Goal: Task Accomplishment & Management: Complete application form

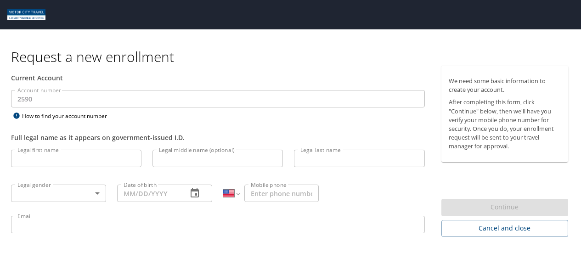
select select "US"
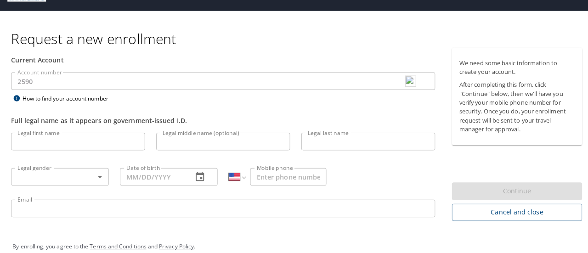
scroll to position [29, 0]
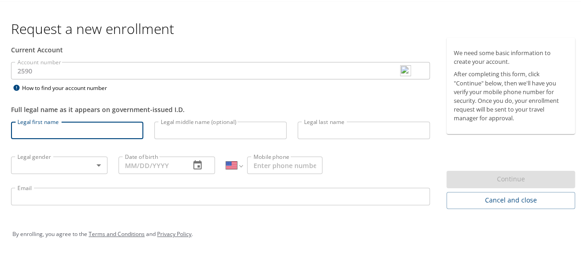
click at [73, 133] on input "Legal first name" at bounding box center [77, 128] width 132 height 17
type input "[PERSON_NAME]"
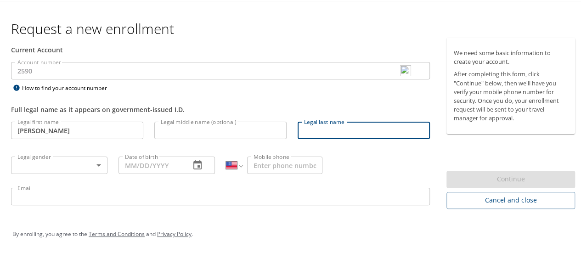
click at [361, 131] on input "Legal last name" at bounding box center [363, 128] width 132 height 17
type input "Brown"
click at [79, 159] on body "Request a new enrollment Current Account Account number 2590 Account number How…" at bounding box center [294, 97] width 588 height 253
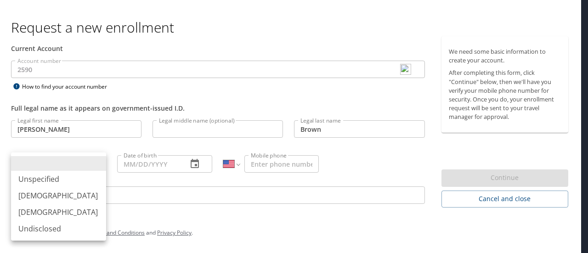
click at [67, 193] on li "Male" at bounding box center [58, 195] width 95 height 17
type input "Male"
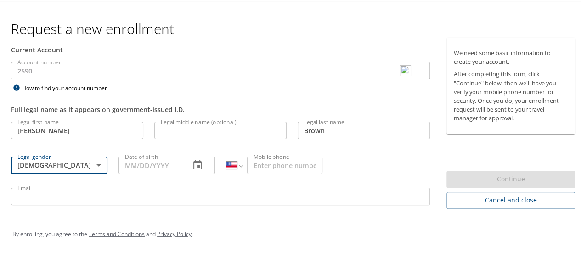
click at [178, 164] on input "Date of birth" at bounding box center [150, 163] width 64 height 17
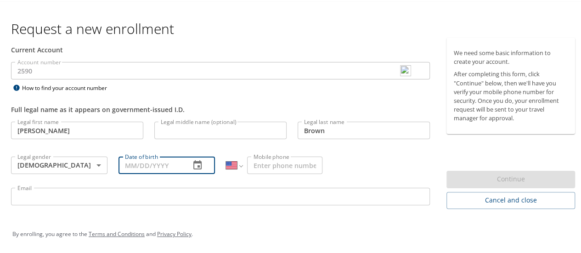
click at [193, 164] on icon "button" at bounding box center [197, 163] width 11 height 11
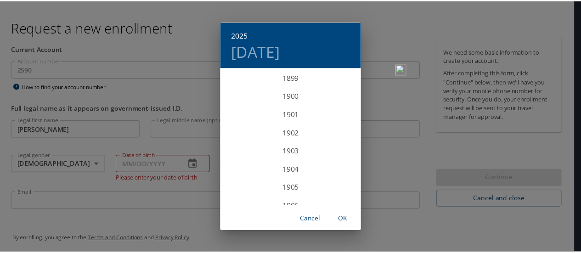
scroll to position [2259, 0]
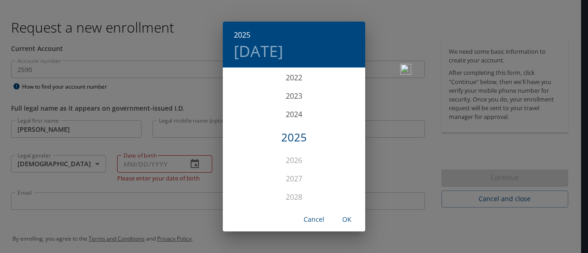
click at [169, 167] on div "2025 Mon, Sep 29 1899 1900 1901 1902 1903 1904 1905 1906 1907 1908 1909 1910 19…" at bounding box center [294, 126] width 588 height 253
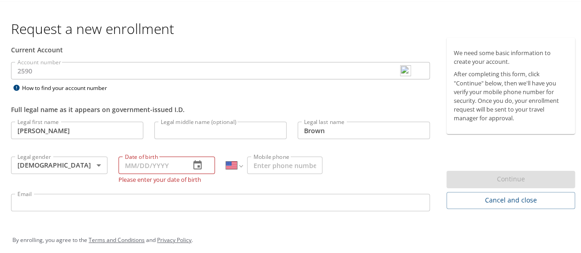
click at [142, 162] on input "Date of birth" at bounding box center [150, 163] width 64 height 17
type input "02/06/1998"
click at [349, 184] on div "Legal first name Ethan Legal first name Legal middle name (optional) Legal midd…" at bounding box center [221, 166] width 430 height 103
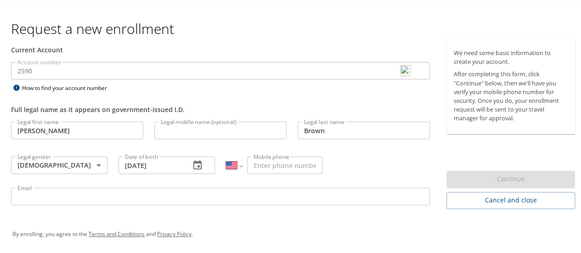
click at [296, 163] on input "Mobile phone" at bounding box center [284, 163] width 75 height 17
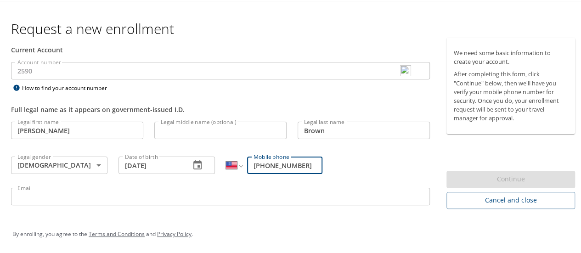
type input "(810) 956-8751"
click at [344, 155] on div "Legal first name Ethan Legal first name Legal middle name (optional) Legal midd…" at bounding box center [221, 163] width 430 height 97
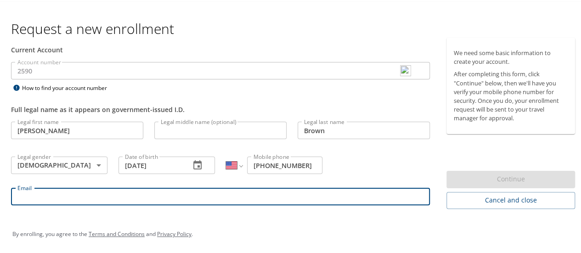
click at [309, 195] on input "Email" at bounding box center [220, 194] width 419 height 17
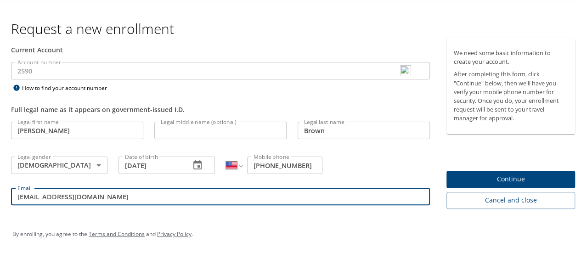
type input "ebrown@tifs.com"
click at [402, 160] on div "Legal first name Ethan Legal first name Legal middle name (optional) Legal midd…" at bounding box center [221, 163] width 430 height 97
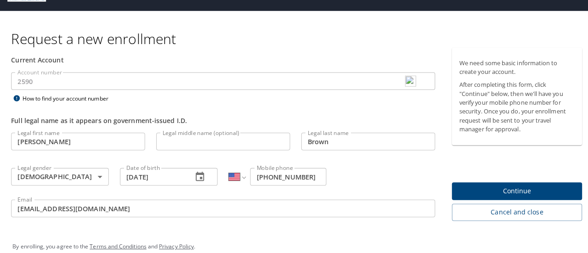
scroll to position [29, 0]
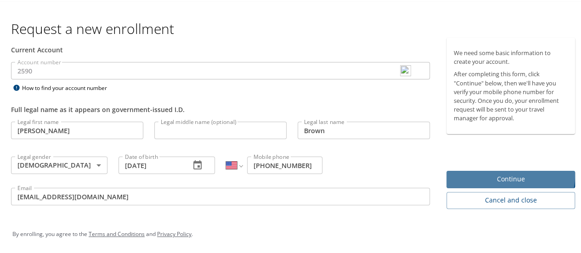
click at [502, 174] on span "Continue" at bounding box center [511, 177] width 114 height 11
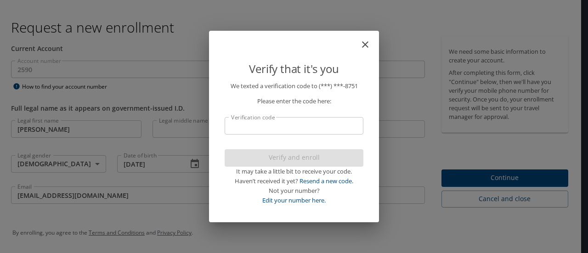
click at [289, 123] on input "Verification code" at bounding box center [294, 125] width 139 height 17
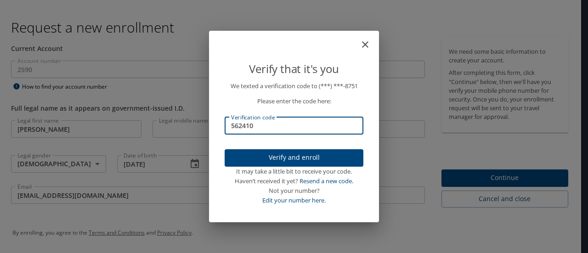
type input "562410"
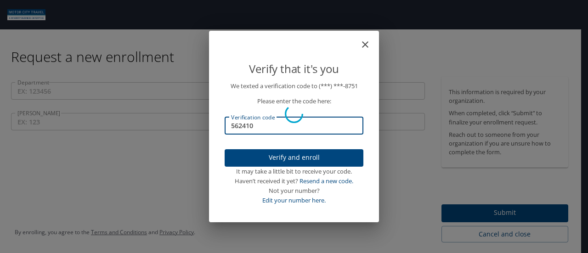
scroll to position [0, 0]
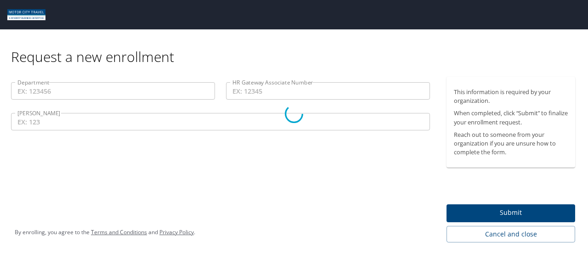
drag, startPoint x: 514, startPoint y: 207, endPoint x: 513, endPoint y: 212, distance: 5.1
click at [513, 212] on div at bounding box center [294, 114] width 588 height 278
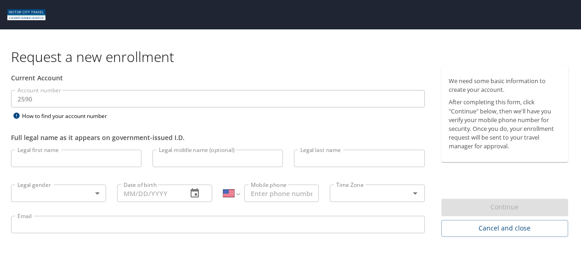
select select "US"
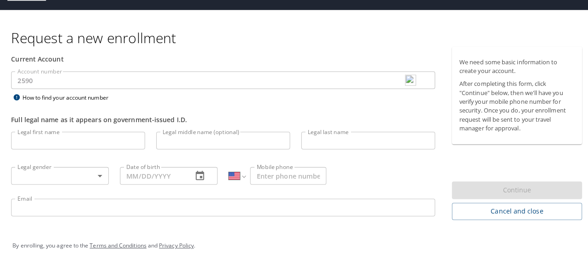
scroll to position [29, 0]
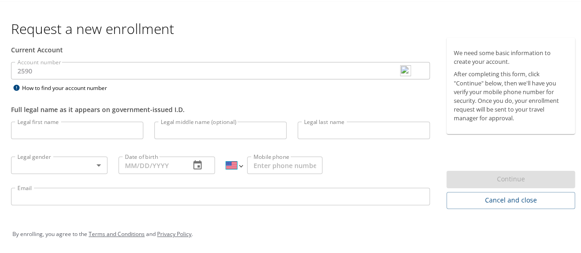
click at [238, 164] on select "International Afghanistan Åland Islands Albania Algeria American Samoa Andorra …" at bounding box center [234, 163] width 16 height 17
click at [226, 155] on select "International Afghanistan Åland Islands Albania Algeria American Samoa Andorra …" at bounding box center [234, 163] width 16 height 17
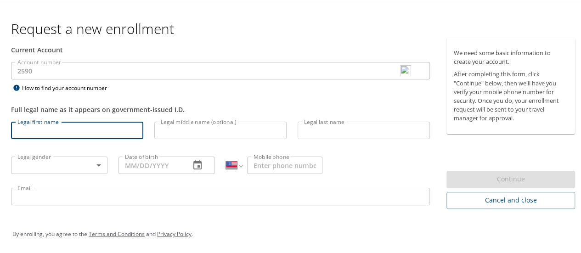
click at [46, 127] on input "Legal first name" at bounding box center [77, 128] width 132 height 17
type input "[PERSON_NAME]"
click at [345, 129] on input "Legal last name" at bounding box center [363, 128] width 132 height 17
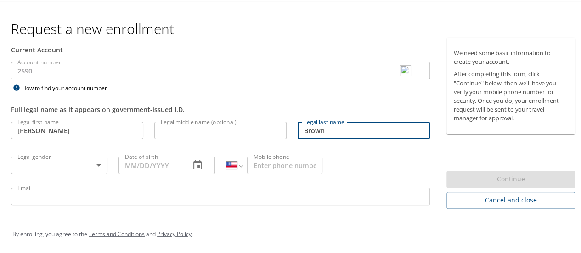
type input "Brown"
click at [38, 166] on body "Request a new enrollment Current Account Account number 2590 Account number How…" at bounding box center [294, 97] width 588 height 253
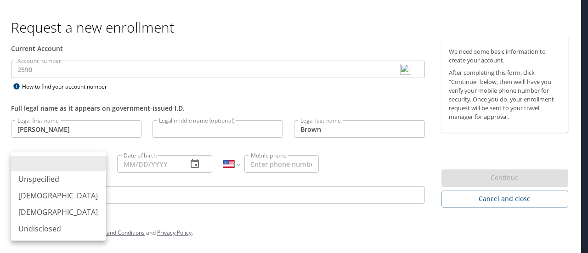
click at [46, 199] on li "Male" at bounding box center [58, 195] width 95 height 17
type input "Male"
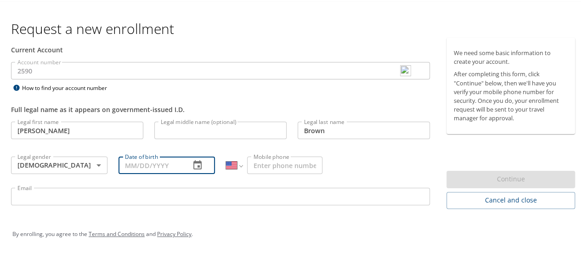
click at [160, 160] on input "Date of birth" at bounding box center [150, 163] width 64 height 17
type input "02/06/1998"
click at [296, 160] on input "Mobile phone" at bounding box center [284, 163] width 75 height 17
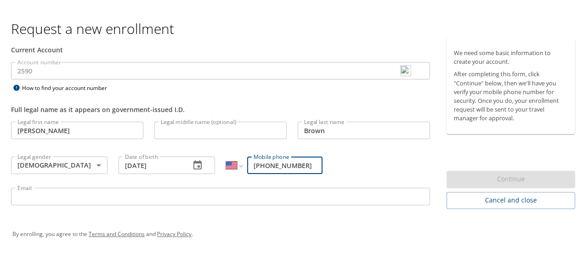
type input "(810) 956-8751"
click at [342, 164] on div "Legal first name Ethan Legal first name Legal middle name (optional) Legal midd…" at bounding box center [221, 163] width 430 height 97
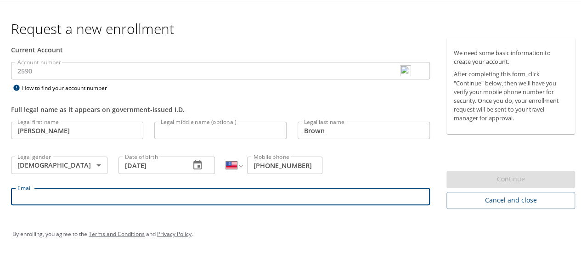
click at [67, 196] on input "Email" at bounding box center [220, 194] width 419 height 17
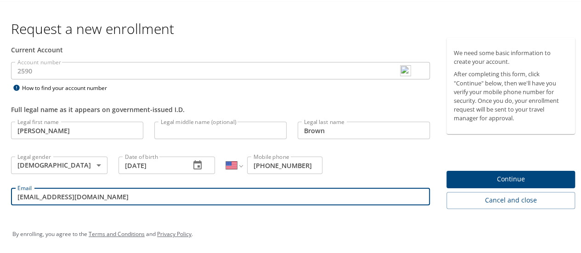
type input "ebrown@tifs.com"
click at [90, 209] on div "Email ebrown@tifs.com Email" at bounding box center [221, 196] width 430 height 31
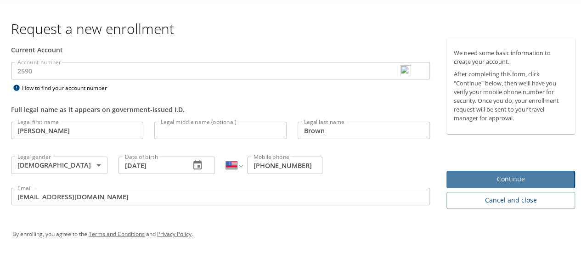
click at [492, 178] on span "Continue" at bounding box center [511, 177] width 114 height 11
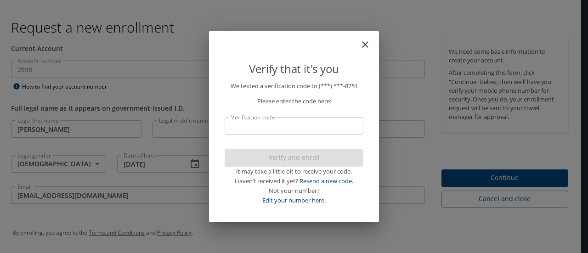
click at [254, 128] on input "Verification code" at bounding box center [294, 125] width 139 height 17
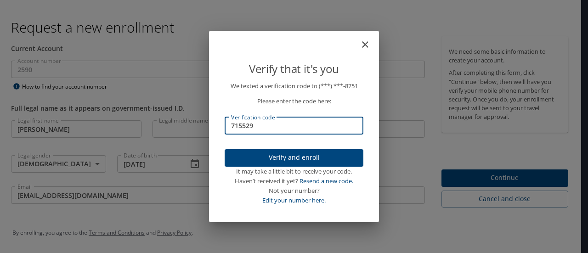
type input "715529"
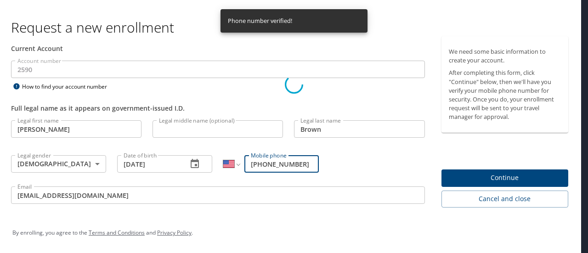
scroll to position [0, 0]
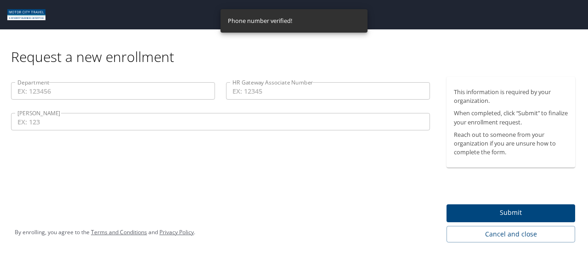
click at [516, 214] on span "Submit" at bounding box center [511, 212] width 114 height 11
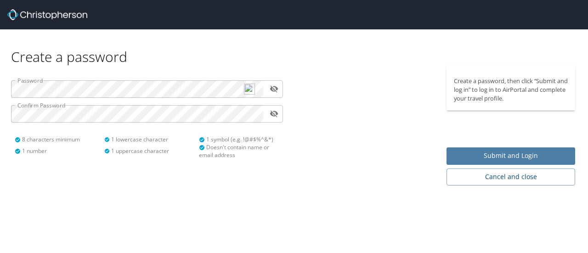
click at [521, 158] on span "Submit and Login" at bounding box center [511, 155] width 114 height 11
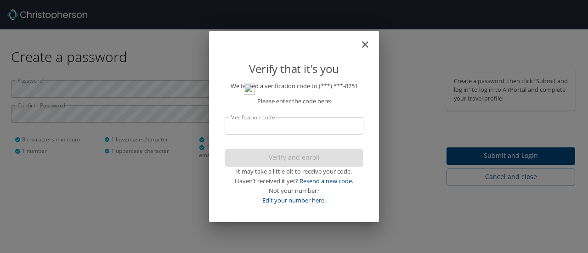
click at [273, 127] on input "Verification code" at bounding box center [294, 125] width 139 height 17
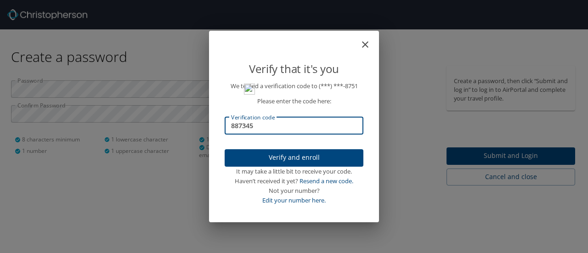
type input "887345"
click at [334, 156] on span "Verify and enroll" at bounding box center [294, 157] width 124 height 11
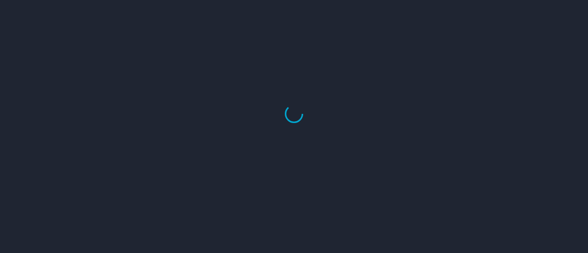
select select "US"
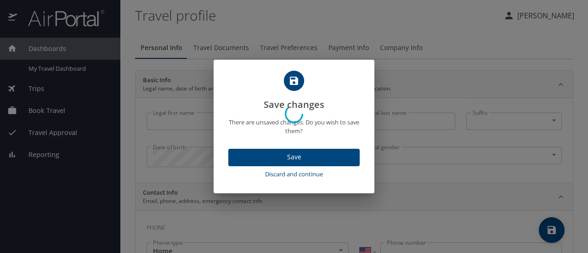
type input "Ethan"
type input "Brown"
type input "Male"
select select "US"
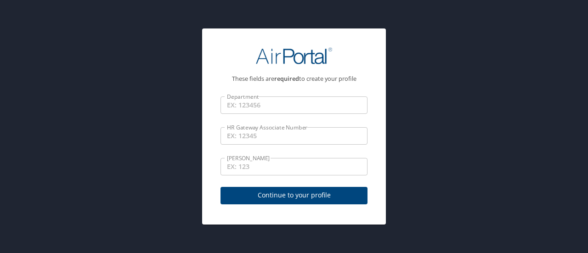
click at [253, 196] on span "Continue to your profile" at bounding box center [294, 195] width 132 height 11
select select "US"
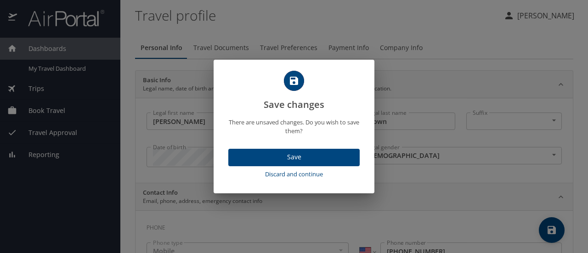
click at [250, 161] on span "Save" at bounding box center [294, 157] width 117 height 11
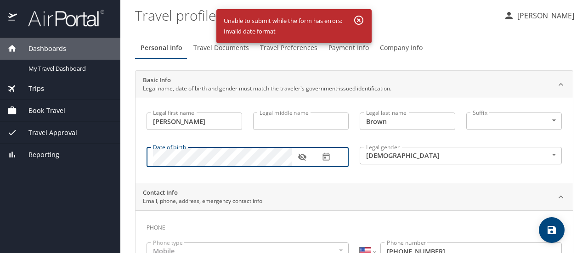
click at [343, 180] on div "Legal first name Ethan Legal first name Legal middle name Legal middle name Leg…" at bounding box center [353, 140] width 437 height 85
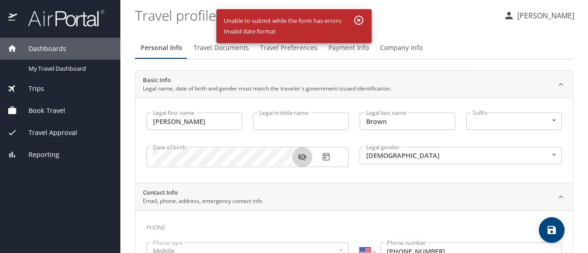
click at [306, 154] on button "button" at bounding box center [302, 157] width 20 height 20
click at [305, 154] on icon "button" at bounding box center [301, 156] width 9 height 9
click at [307, 171] on div "Date of birth Date of birth" at bounding box center [247, 157] width 213 height 38
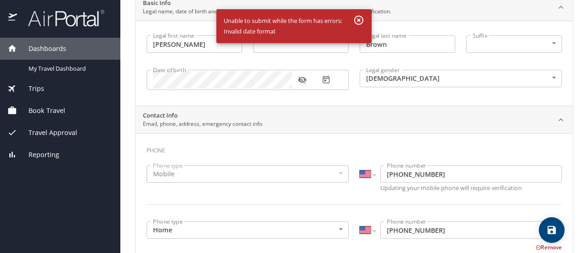
scroll to position [92, 0]
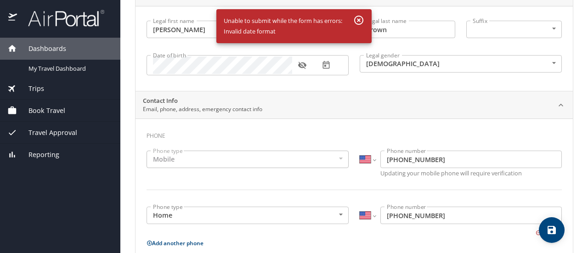
click at [242, 158] on div "Mobile" at bounding box center [247, 159] width 202 height 17
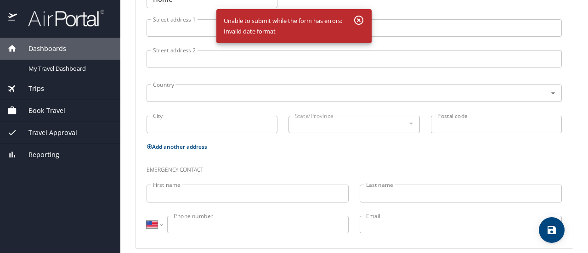
scroll to position [390, 0]
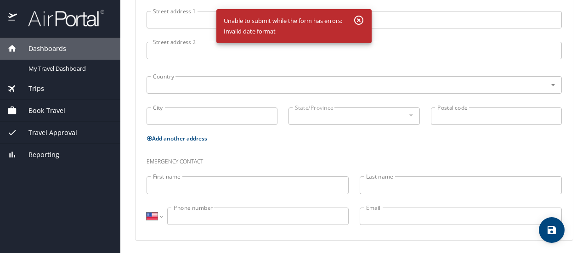
click at [227, 187] on input "First name" at bounding box center [247, 184] width 202 height 17
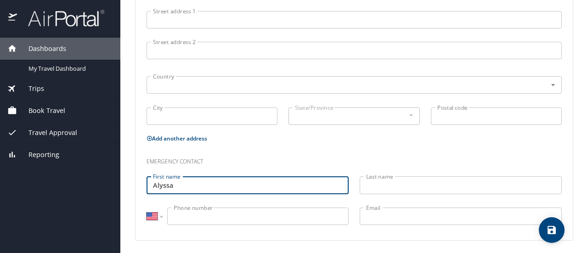
type input "Alyssa"
click at [424, 187] on input "Last name" at bounding box center [460, 184] width 202 height 17
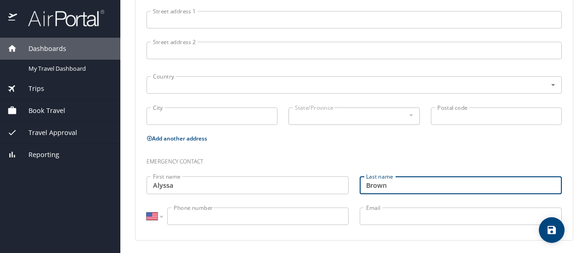
type input "Brown"
click at [229, 217] on input "Phone number" at bounding box center [257, 216] width 181 height 17
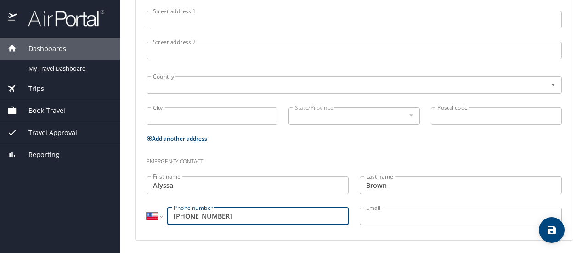
type input "(810) 858-9201"
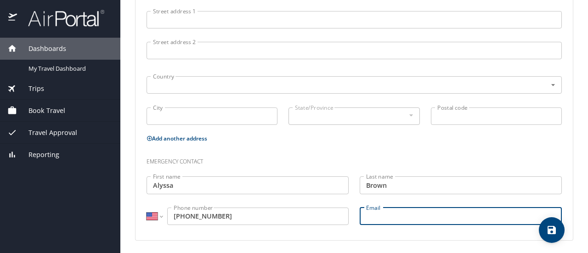
click at [365, 213] on input "Email" at bounding box center [460, 216] width 202 height 17
click at [392, 215] on input "aabrown926@gmail.com" at bounding box center [460, 216] width 202 height 17
type input "aabrown0926@gmail.com"
click at [425, 152] on h3 "Emergency contact" at bounding box center [353, 160] width 415 height 16
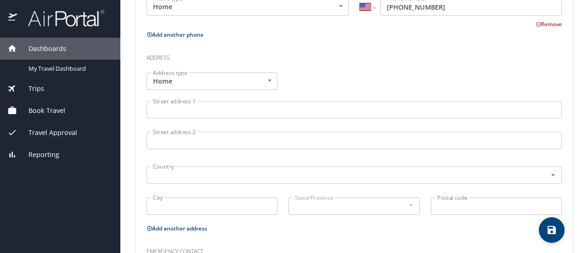
scroll to position [298, 0]
click at [211, 112] on input "Street address 1" at bounding box center [353, 111] width 415 height 17
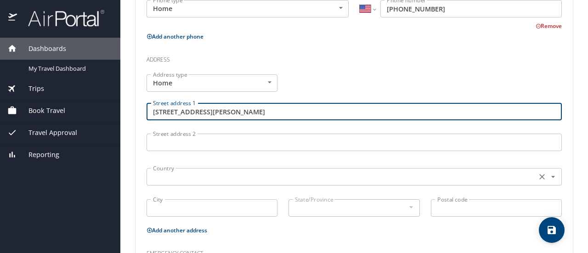
type input "3665 Guizar Ave."
click at [196, 178] on input "text" at bounding box center [340, 177] width 382 height 12
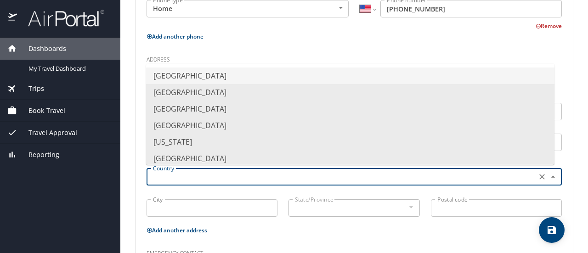
click at [187, 79] on li "United States of America" at bounding box center [350, 75] width 408 height 17
type input "United States of America"
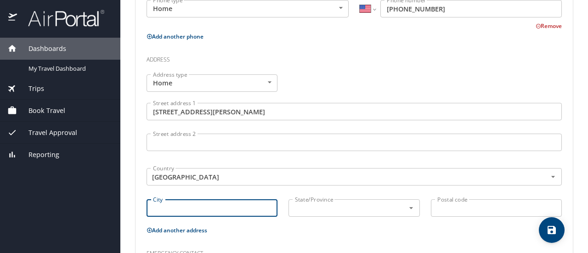
click at [168, 205] on input "City" at bounding box center [211, 207] width 131 height 17
type input "Fort Gratiot"
click at [307, 212] on input "text" at bounding box center [340, 208] width 98 height 12
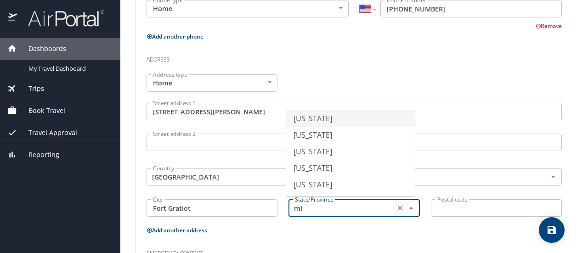
click at [316, 121] on li "Michigan" at bounding box center [350, 118] width 129 height 17
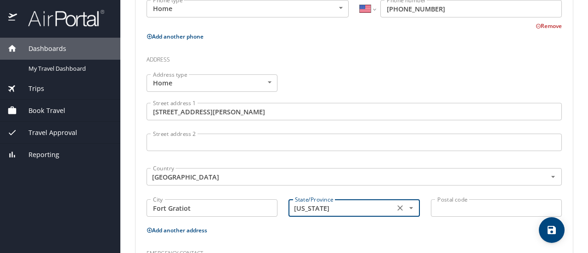
type input "Michigan"
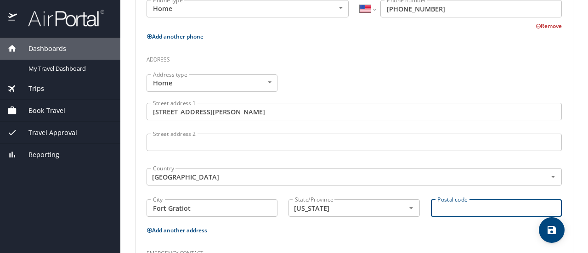
click at [461, 209] on input "Postal code" at bounding box center [496, 207] width 131 height 17
type input "48059"
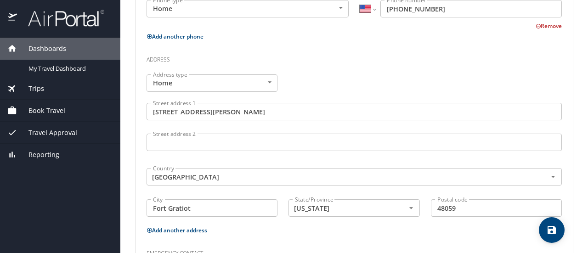
click at [431, 225] on p "Add another address" at bounding box center [353, 230] width 415 height 11
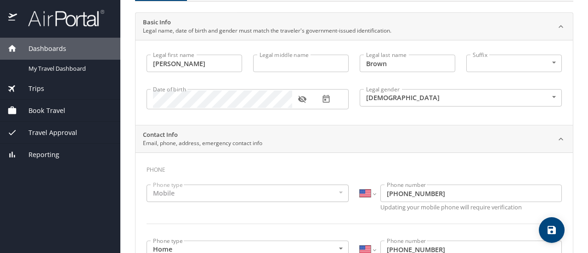
scroll to position [0, 0]
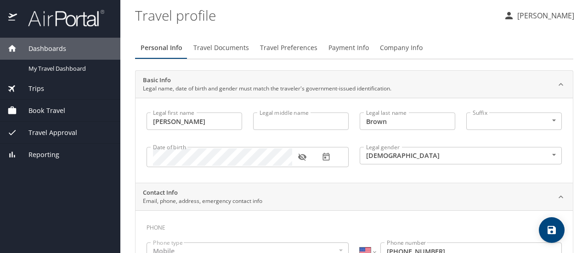
click at [546, 228] on icon "save" at bounding box center [551, 230] width 11 height 11
select select "US"
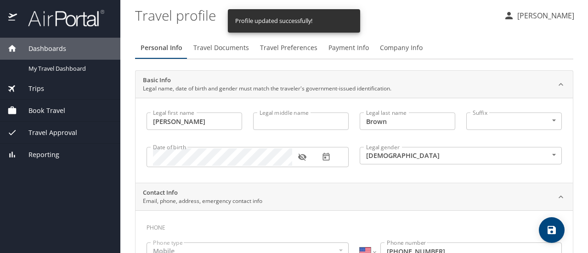
select select "US"
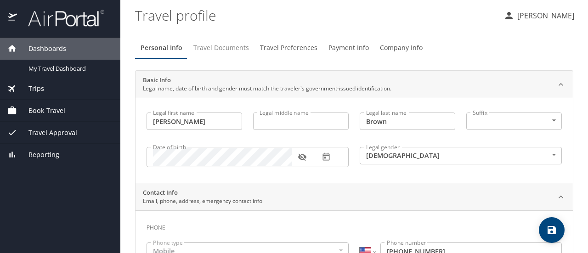
click at [213, 52] on span "Travel Documents" at bounding box center [221, 47] width 56 height 11
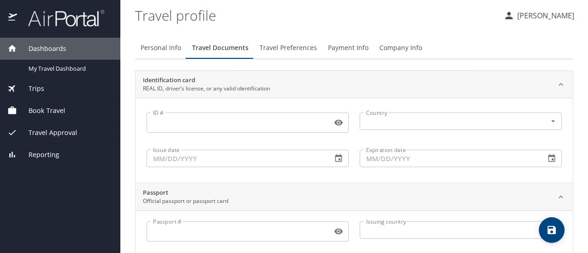
click at [284, 51] on span "Travel Preferences" at bounding box center [287, 47] width 57 height 11
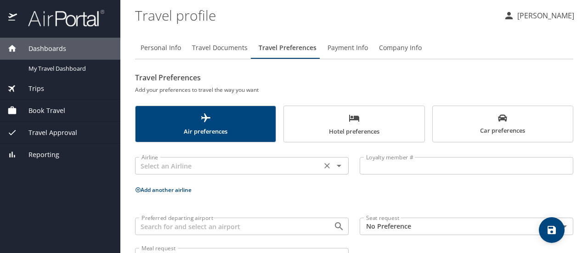
click at [232, 168] on input "text" at bounding box center [228, 166] width 181 height 12
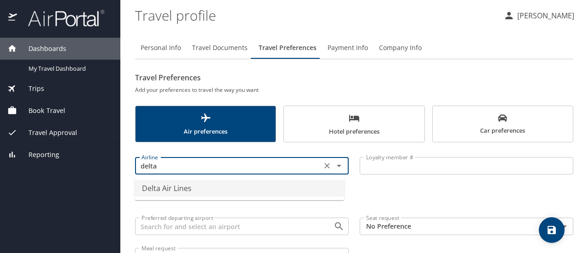
click at [213, 181] on li "Delta Air Lines" at bounding box center [240, 188] width 210 height 17
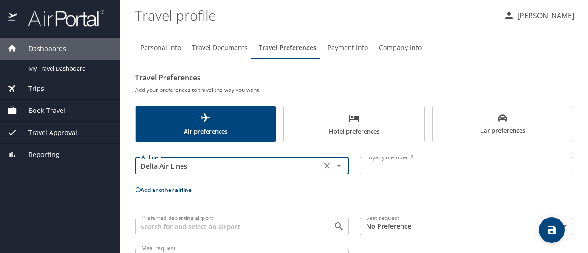
type input "Delta Air Lines"
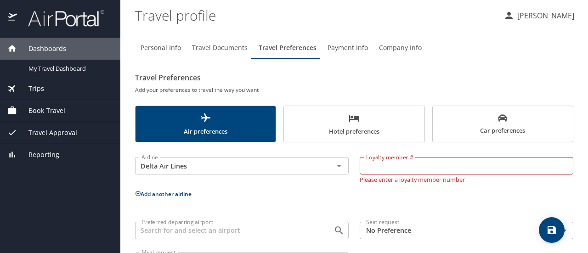
click at [234, 189] on p "Add another airline" at bounding box center [354, 193] width 438 height 11
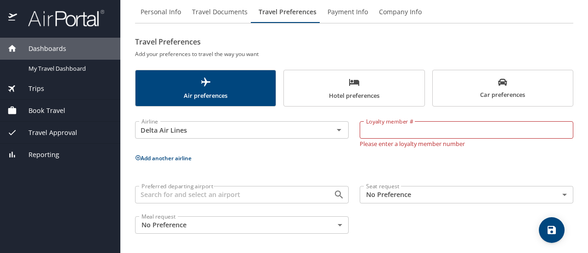
click at [285, 192] on input "Preferred departing airport" at bounding box center [228, 195] width 181 height 12
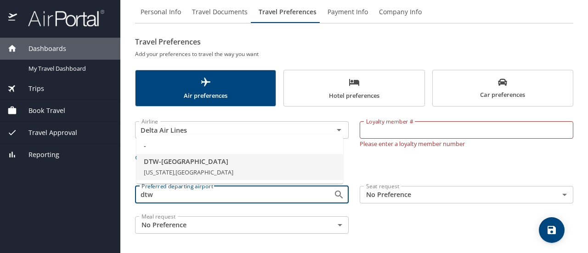
click at [232, 165] on span "DTW - Detroit" at bounding box center [240, 162] width 192 height 10
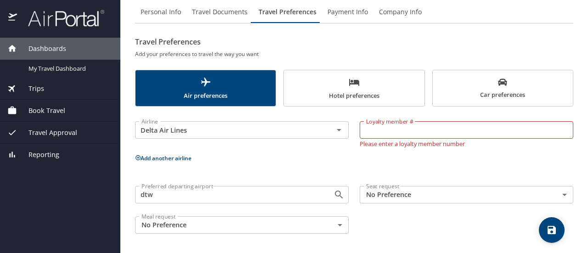
type input "DTW - Detroit"
click at [386, 189] on body "Dashboards My Travel Dashboard Trips Current / Future Trips Past Trips Trips Mi…" at bounding box center [294, 126] width 588 height 253
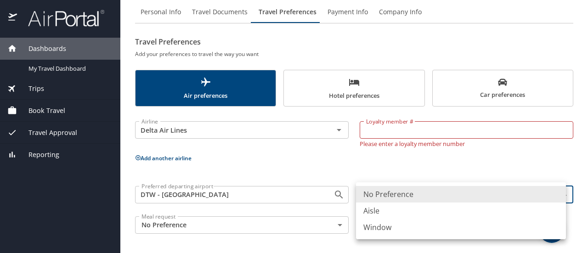
click at [378, 171] on div at bounding box center [294, 126] width 588 height 253
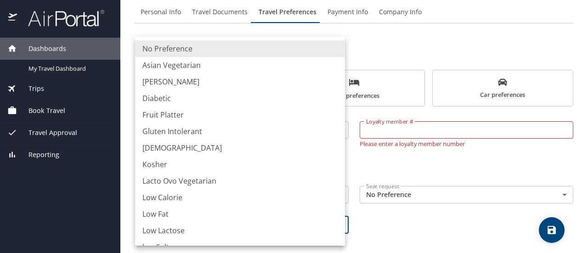
click at [257, 219] on body "Dashboards My Travel Dashboard Trips Current / Future Trips Past Trips Trips Mi…" at bounding box center [294, 126] width 588 height 253
click at [394, 221] on div at bounding box center [294, 126] width 588 height 253
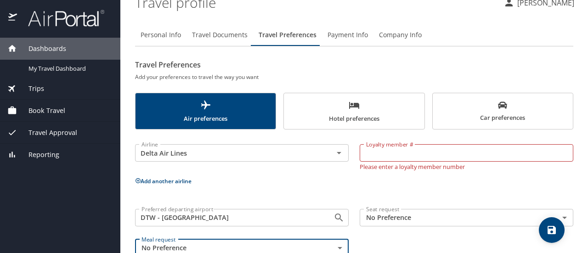
scroll to position [0, 0]
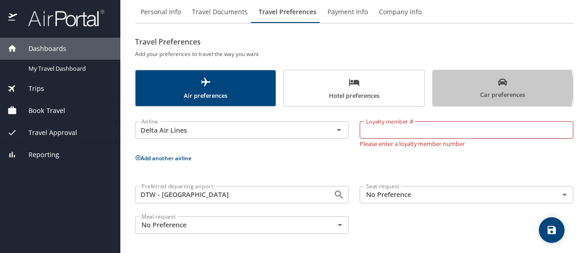
click at [485, 88] on span "Car preferences" at bounding box center [502, 89] width 129 height 22
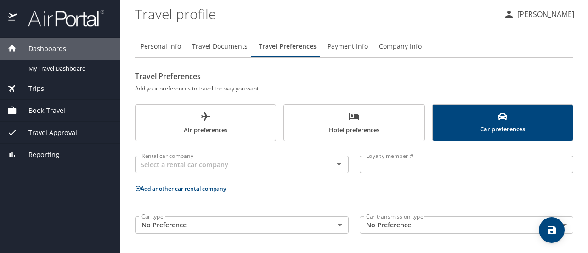
click at [275, 219] on body "Dashboards My Travel Dashboard Trips Current / Future Trips Past Trips Trips Mi…" at bounding box center [294, 126] width 588 height 253
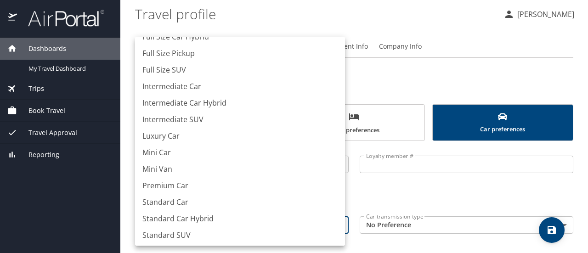
scroll to position [95, 0]
click at [177, 185] on li "Premium Car" at bounding box center [240, 184] width 210 height 17
type input "PremiumCar"
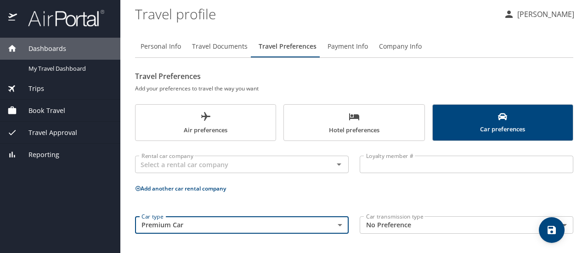
click at [393, 226] on body "Dashboards My Travel Dashboard Trips Current / Future Trips Past Trips Trips Mi…" at bounding box center [294, 126] width 588 height 253
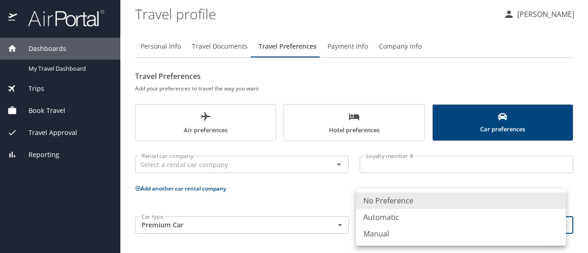
click at [397, 215] on li "Automatic" at bounding box center [461, 217] width 210 height 17
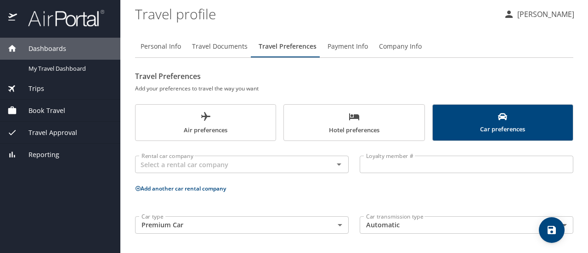
drag, startPoint x: 332, startPoint y: 195, endPoint x: 336, endPoint y: 191, distance: 5.5
click at [332, 195] on div "Rental car company Rental car company Loyalty member # Loyalty member # Add ano…" at bounding box center [354, 192] width 438 height 93
click at [383, 229] on body "Dashboards My Travel Dashboard Trips Current / Future Trips Past Trips Trips Mi…" at bounding box center [294, 126] width 588 height 253
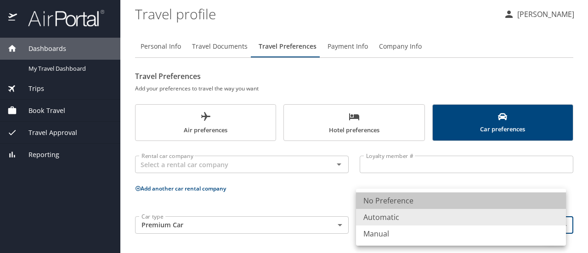
click at [386, 205] on li "No Preference" at bounding box center [461, 200] width 210 height 17
type input "NotApplicable"
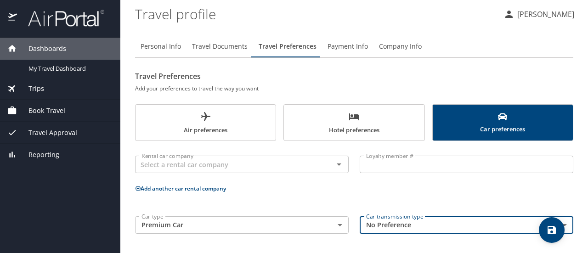
click at [269, 197] on div "Rental car company Rental car company Loyalty member # Loyalty member # Add ano…" at bounding box center [354, 192] width 438 height 93
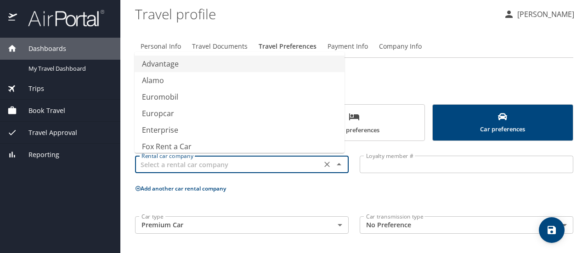
click at [270, 164] on input "text" at bounding box center [228, 164] width 181 height 12
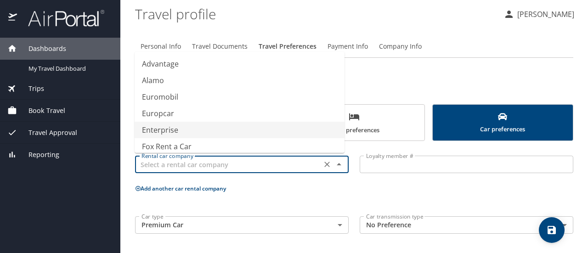
click at [186, 135] on li "Enterprise" at bounding box center [240, 130] width 210 height 17
click at [255, 165] on input "Enterprise" at bounding box center [228, 164] width 181 height 12
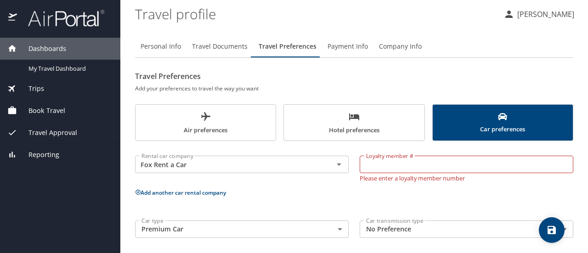
click at [223, 190] on button "Add another car rental company" at bounding box center [180, 193] width 91 height 8
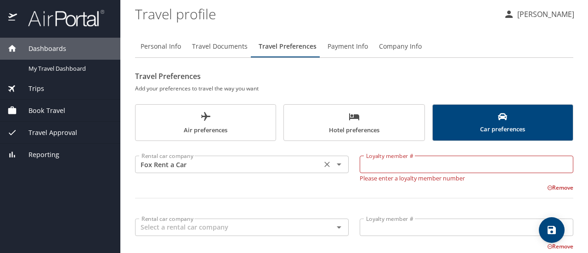
click at [335, 166] on icon "Open" at bounding box center [338, 164] width 11 height 11
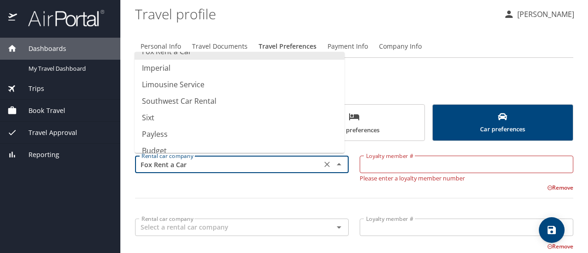
scroll to position [49, 0]
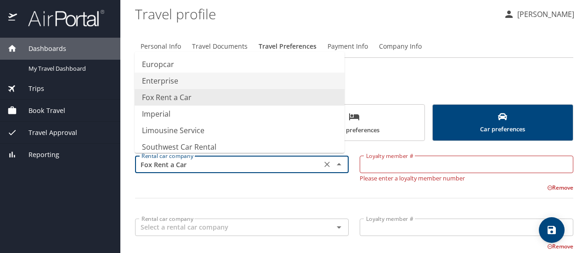
click at [211, 83] on li "Enterprise" at bounding box center [240, 81] width 210 height 17
type input "Enterprise"
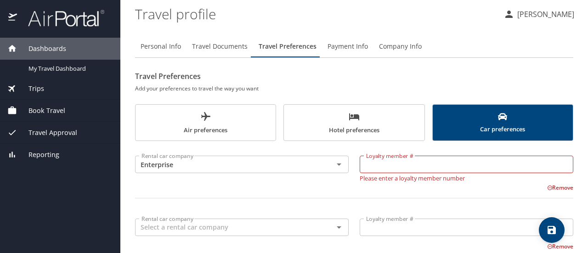
click at [214, 184] on div "Remove" at bounding box center [348, 186] width 449 height 11
click at [339, 123] on span "Hotel preferences" at bounding box center [353, 123] width 129 height 24
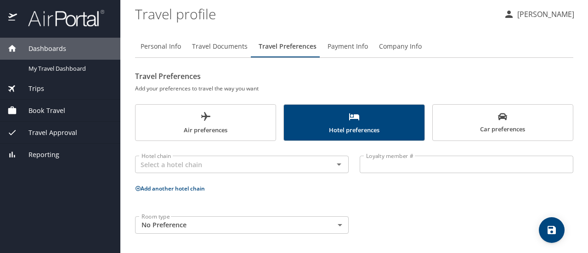
click at [220, 221] on body "Dashboards My Travel Dashboard Trips Current / Future Trips Past Trips Trips Mi…" at bounding box center [294, 126] width 588 height 253
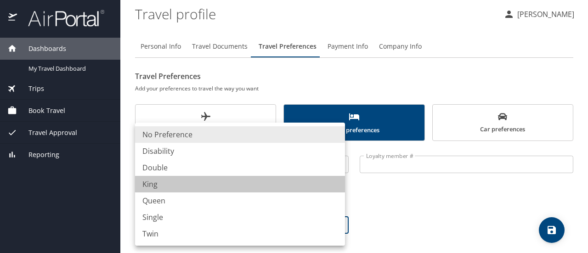
click at [160, 181] on li "King" at bounding box center [240, 184] width 210 height 17
type input "King"
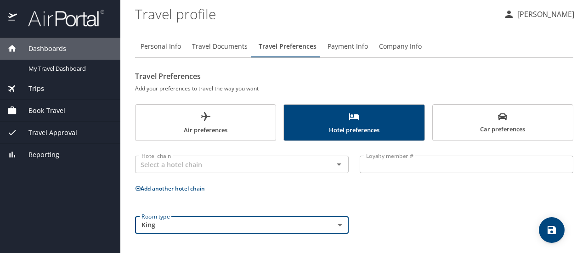
click at [289, 196] on div "Hotel chain Hotel chain Loyalty member # Loyalty member # Add another hotel cha…" at bounding box center [354, 192] width 438 height 93
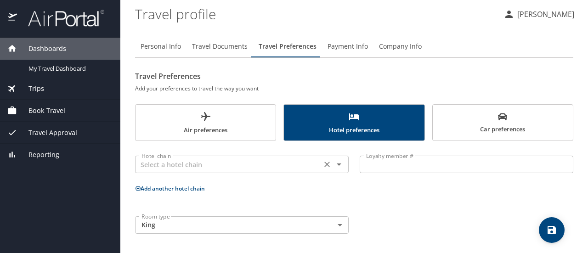
click at [284, 169] on input "text" at bounding box center [228, 164] width 181 height 12
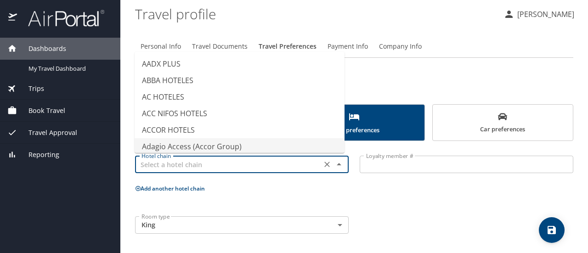
type input "Adagio Access (Accor Group)"
click at [226, 197] on div "Hotel chain Adagio Access (Accor Group) Hotel chain Loyalty member # Loyalty me…" at bounding box center [354, 192] width 438 height 93
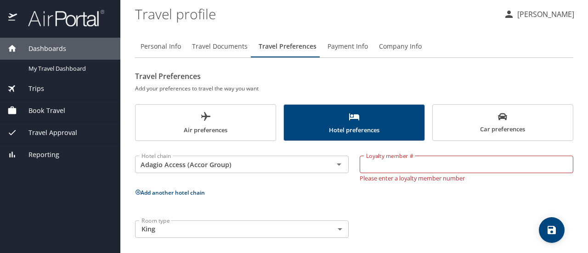
scroll to position [0, 0]
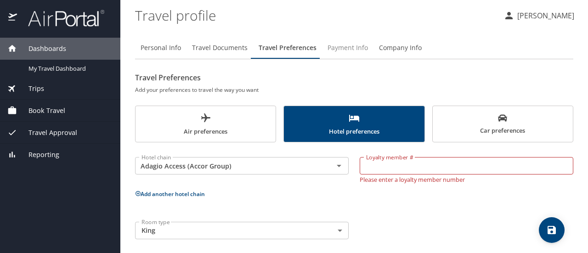
click at [337, 47] on span "Payment Info" at bounding box center [347, 47] width 40 height 11
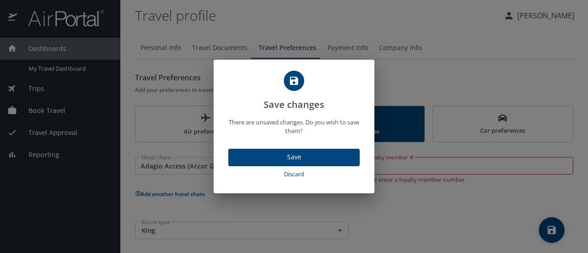
click at [286, 206] on div "Save changes There are unsaved changes. Do you wish to save them? Save Discard" at bounding box center [294, 126] width 588 height 253
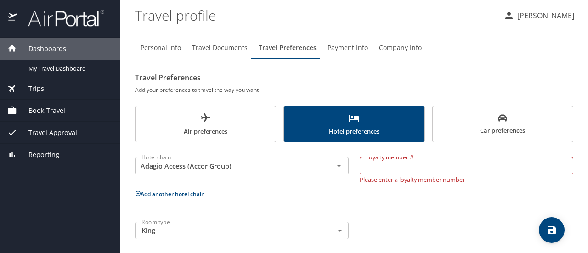
click at [522, 116] on span "Car preferences" at bounding box center [502, 124] width 129 height 22
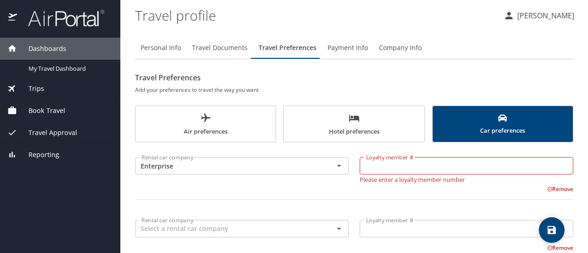
click at [236, 111] on button "Air preferences" at bounding box center [205, 124] width 141 height 37
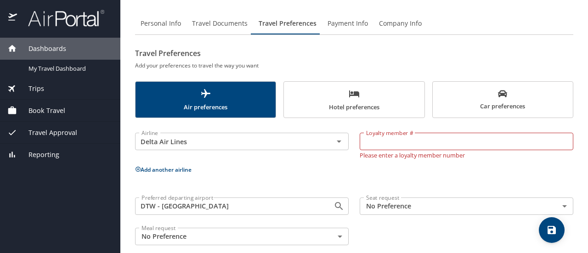
scroll to position [36, 0]
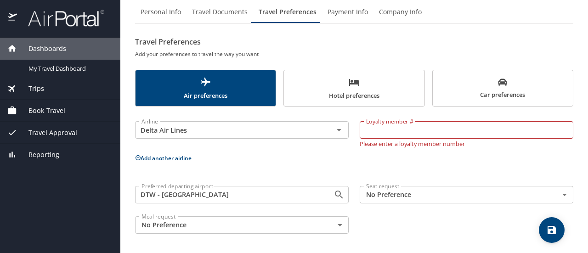
click at [372, 195] on body "Dashboards My Travel Dashboard Trips Current / Future Trips Past Trips Trips Mi…" at bounding box center [294, 126] width 588 height 253
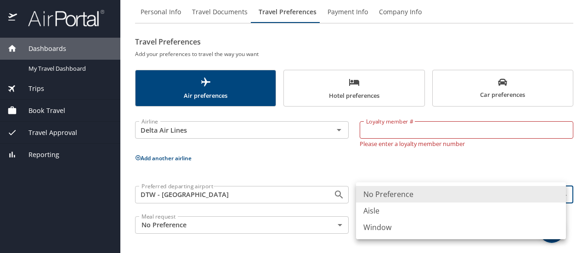
click at [376, 156] on div at bounding box center [294, 126] width 588 height 253
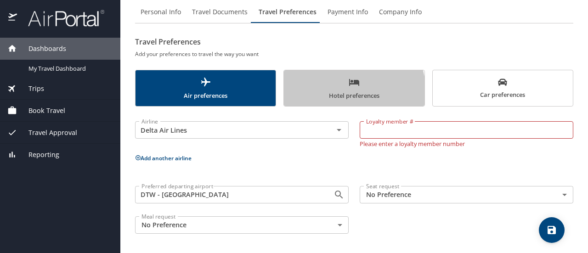
click at [337, 91] on span "Hotel preferences" at bounding box center [353, 89] width 129 height 24
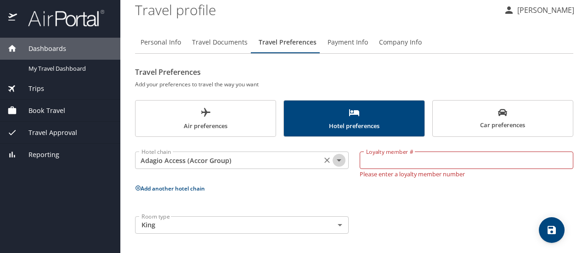
click at [337, 160] on icon "Open" at bounding box center [339, 160] width 5 height 2
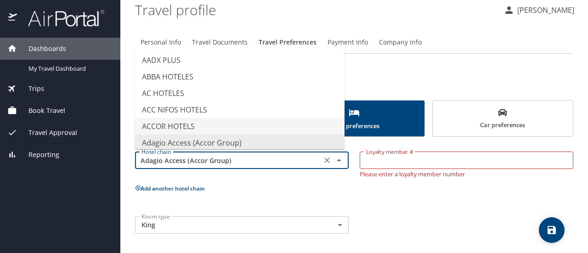
click at [337, 160] on icon "Close" at bounding box center [339, 160] width 5 height 2
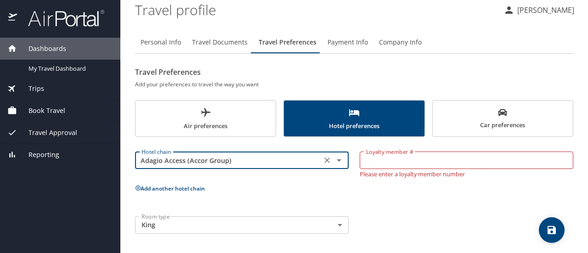
click at [322, 160] on icon "Clear" at bounding box center [326, 160] width 9 height 9
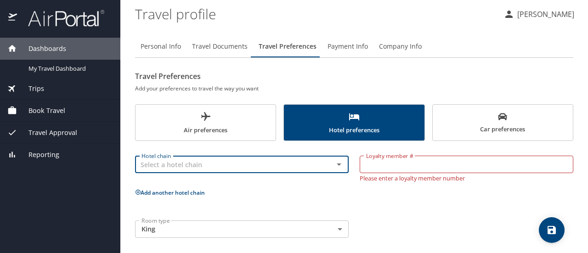
click at [302, 198] on div "Hotel chain Hotel chain Loyalty member # Loyalty member # Please enter a loyalt…" at bounding box center [354, 194] width 438 height 97
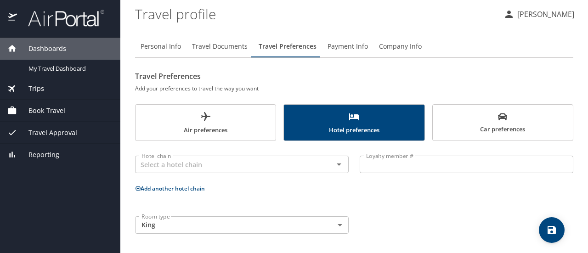
click at [449, 127] on span "Car preferences" at bounding box center [502, 123] width 129 height 22
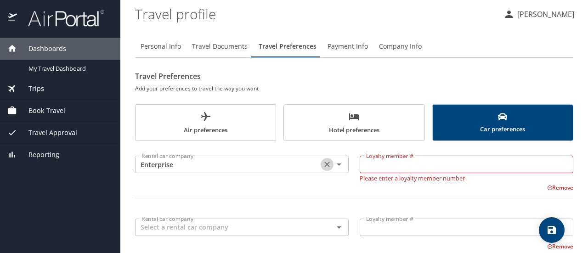
click at [323, 165] on icon "Clear" at bounding box center [326, 164] width 9 height 9
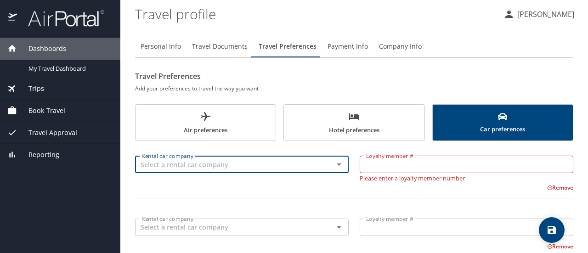
click at [290, 183] on div "Remove" at bounding box center [348, 186] width 449 height 11
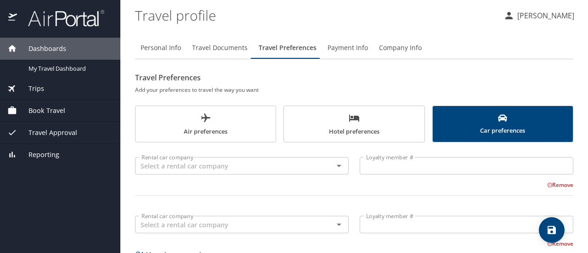
scroll to position [0, 0]
click at [558, 227] on span "save" at bounding box center [552, 230] width 26 height 11
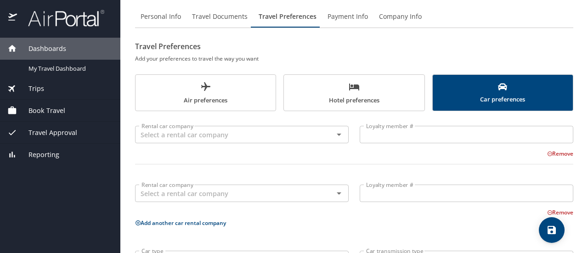
scroll to position [46, 0]
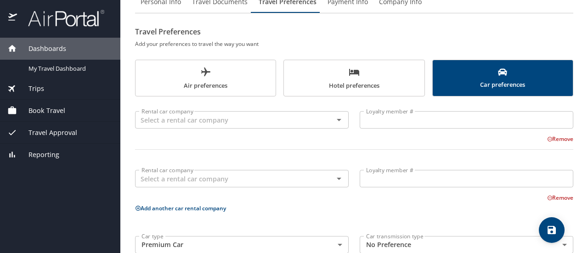
click at [242, 81] on span "Air preferences" at bounding box center [205, 79] width 129 height 24
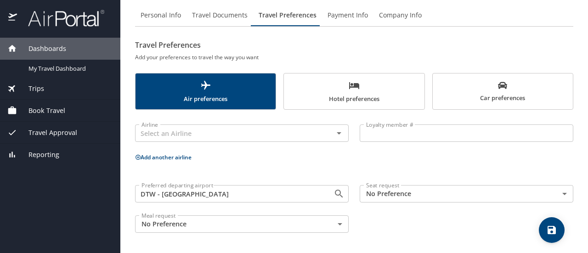
scroll to position [32, 0]
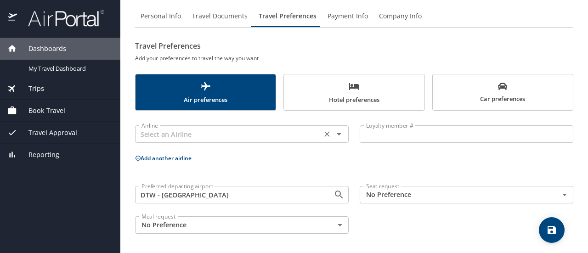
click at [337, 132] on icon "Open" at bounding box center [338, 134] width 11 height 11
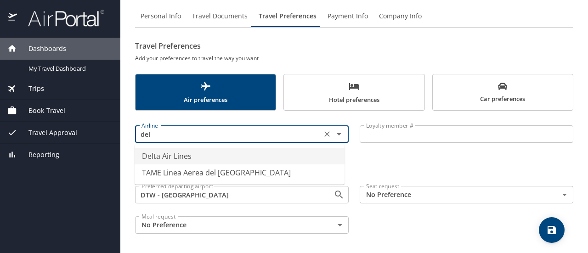
click at [167, 155] on li "Delta Air Lines" at bounding box center [240, 156] width 210 height 17
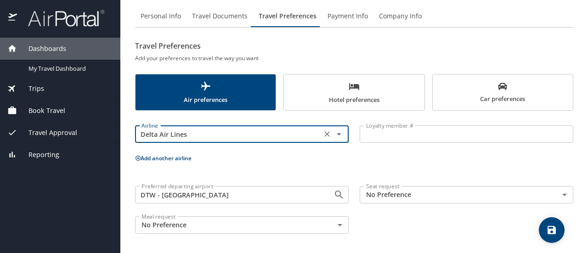
type input "Delta Air Lines"
click at [233, 156] on div "Airline Delta Air Lines Airline Loyalty member # Loyalty member # Add another a…" at bounding box center [354, 177] width 438 height 123
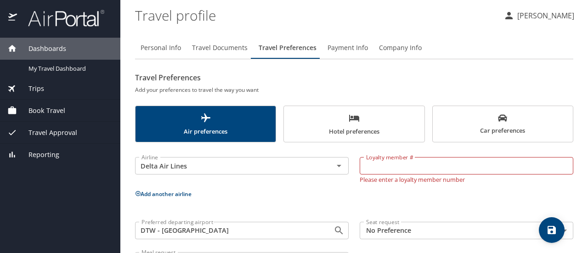
scroll to position [36, 0]
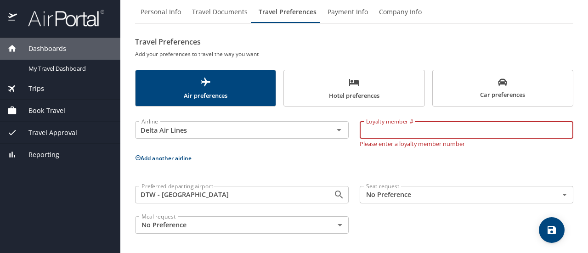
click at [377, 125] on input "Loyalty member #" at bounding box center [465, 129] width 213 height 17
type input "9609726998"
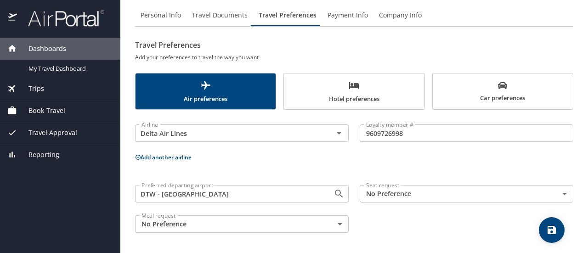
click at [423, 167] on div "Airline Delta Air Lines Airline Loyalty member # 9609726998 Loyalty member # Ad…" at bounding box center [354, 176] width 438 height 123
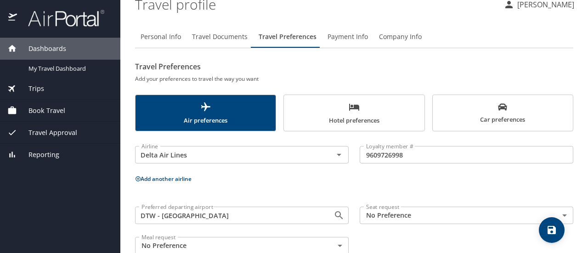
scroll to position [0, 0]
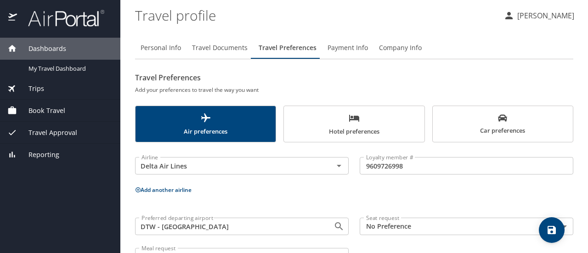
click at [314, 129] on span "Hotel preferences" at bounding box center [353, 124] width 129 height 24
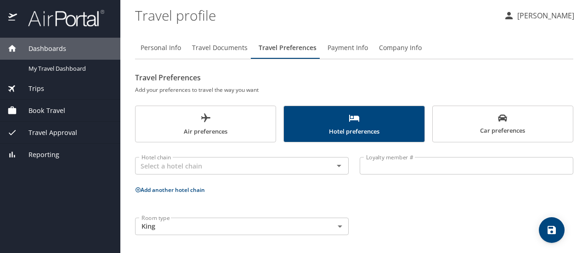
scroll to position [1, 0]
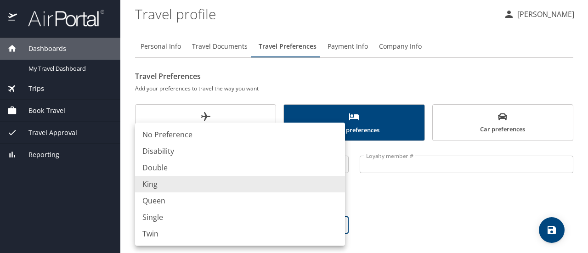
click at [333, 220] on body "Dashboards My Travel Dashboard Trips Current / Future Trips Past Trips Trips Mi…" at bounding box center [294, 126] width 588 height 253
click at [434, 227] on div at bounding box center [294, 126] width 588 height 253
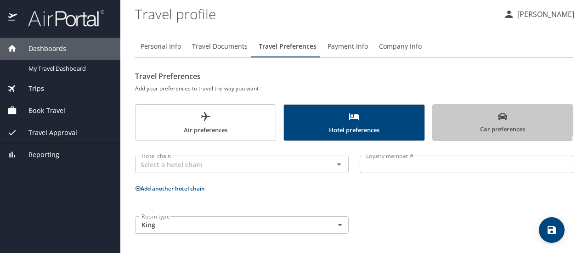
click at [486, 118] on span "Car preferences" at bounding box center [502, 123] width 129 height 22
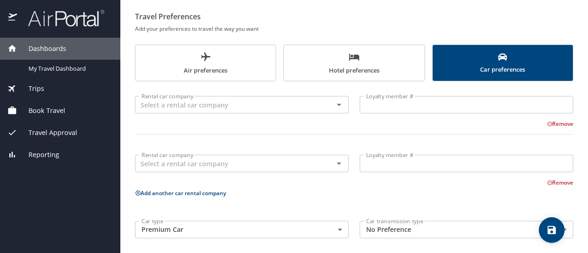
scroll to position [66, 0]
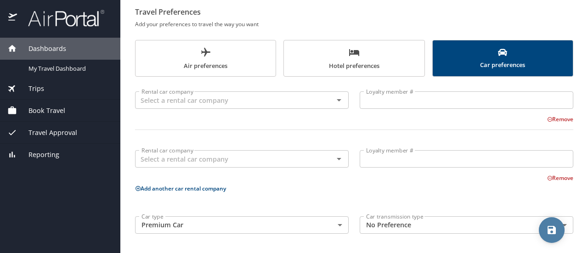
click at [548, 231] on icon "save" at bounding box center [551, 230] width 8 height 8
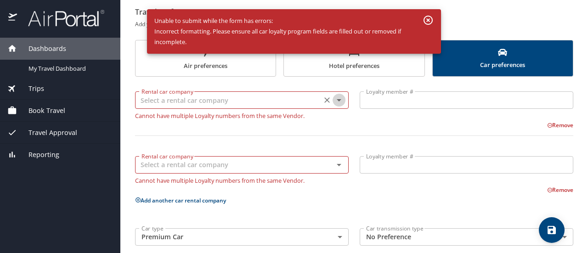
click at [339, 102] on icon "Open" at bounding box center [338, 100] width 11 height 11
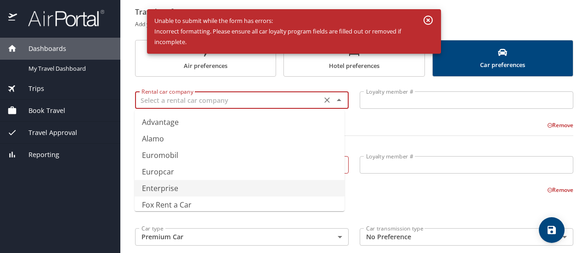
click at [174, 191] on li "Enterprise" at bounding box center [240, 188] width 210 height 17
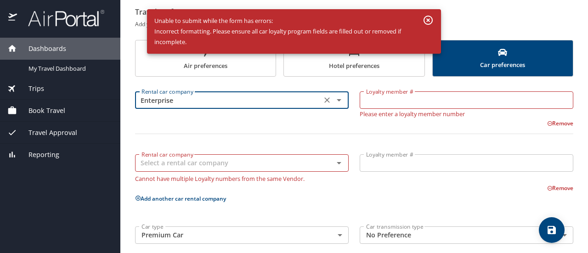
type input "Enterprise"
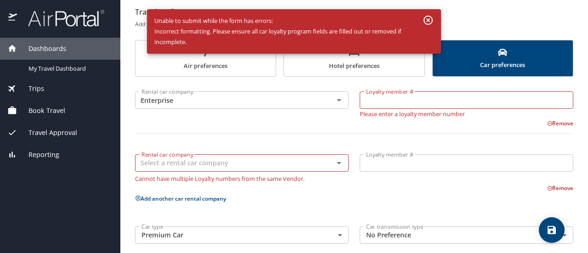
click at [290, 207] on div "Rental car company Enterprise Rental car company Loyalty member # Loyalty membe…" at bounding box center [354, 165] width 438 height 167
click at [338, 161] on icon "Open" at bounding box center [338, 162] width 11 height 11
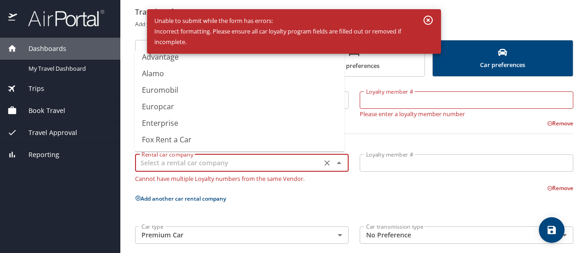
scroll to position [0, 0]
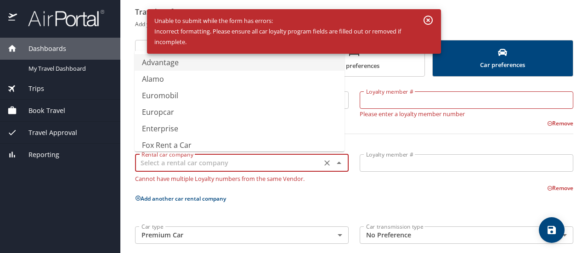
type input "Advantage"
click at [421, 22] on button "button" at bounding box center [428, 20] width 18 height 17
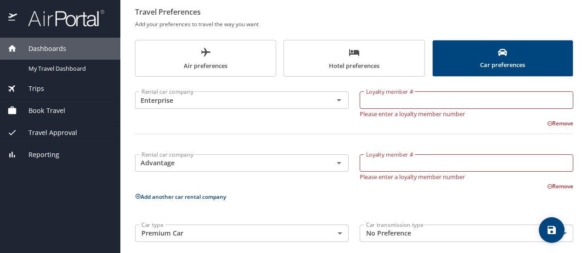
click at [546, 228] on icon "save" at bounding box center [551, 230] width 11 height 11
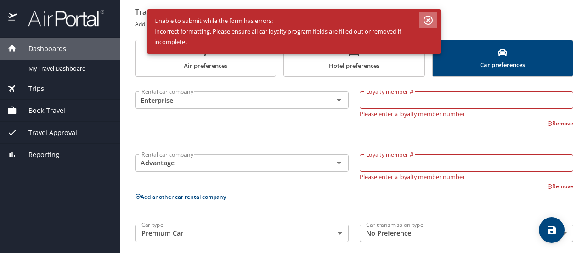
click at [425, 18] on icon "button" at bounding box center [427, 20] width 11 height 11
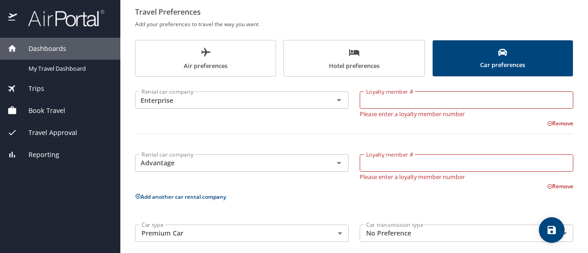
click at [260, 124] on div "Remove" at bounding box center [348, 122] width 449 height 11
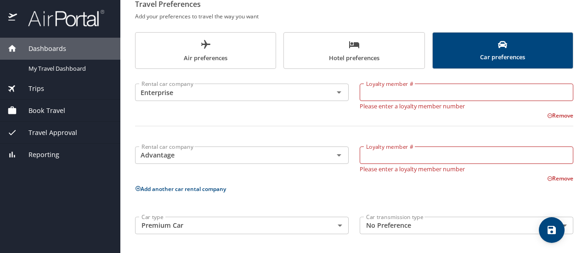
scroll to position [74, 0]
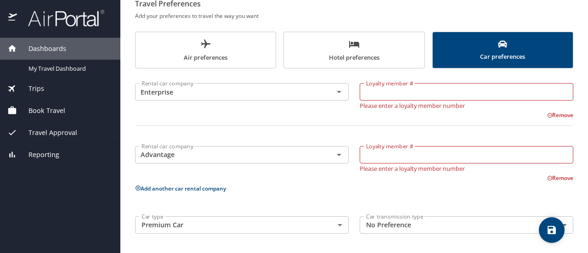
click at [547, 115] on icon at bounding box center [550, 115] width 6 height 6
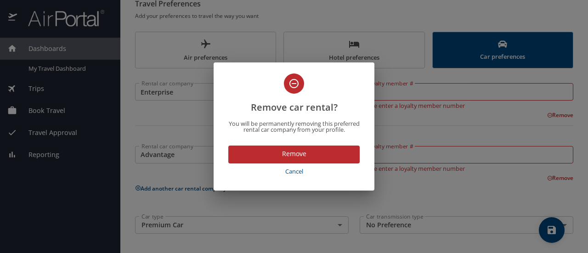
click at [289, 154] on span "Remove" at bounding box center [294, 153] width 117 height 11
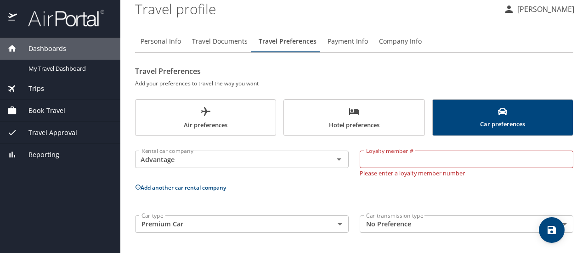
scroll to position [6, 0]
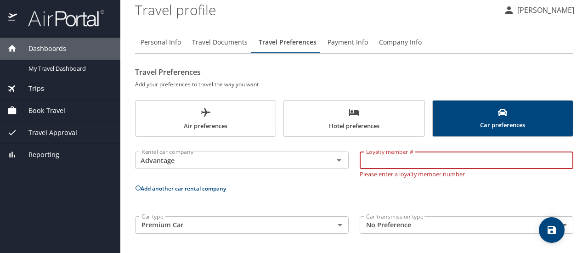
click at [453, 166] on input "Loyalty member #" at bounding box center [465, 160] width 213 height 17
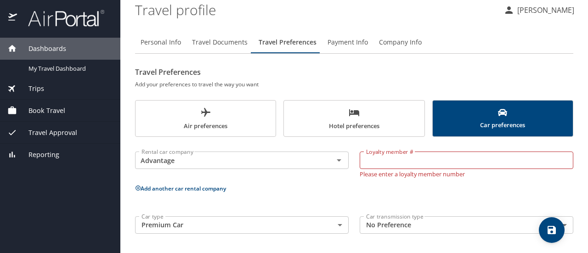
click at [480, 189] on p "Add another car rental company" at bounding box center [354, 188] width 438 height 11
click at [256, 177] on div "Rental car company Advantage Rental car company" at bounding box center [241, 162] width 225 height 40
click at [337, 162] on icon "Open" at bounding box center [338, 160] width 11 height 11
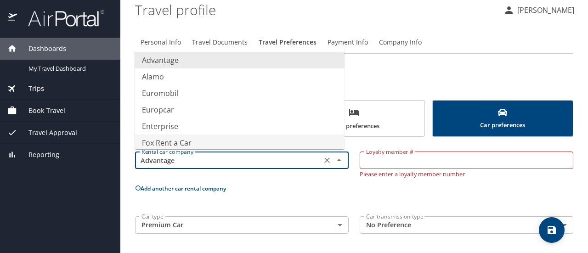
click at [324, 161] on icon "Clear" at bounding box center [327, 160] width 6 height 6
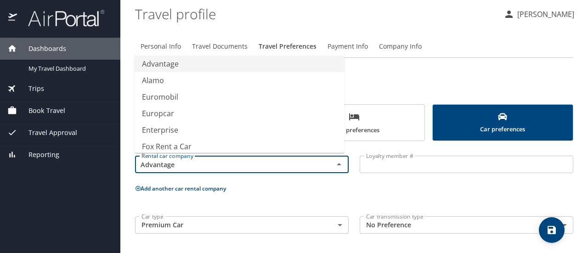
click at [248, 202] on div "Rental car company Advantage Rental car company Loyalty member # Loyalty member…" at bounding box center [354, 192] width 438 height 93
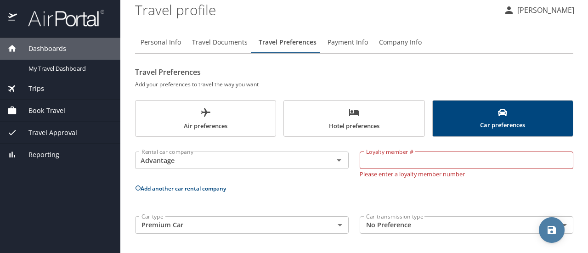
click at [551, 225] on icon "save" at bounding box center [551, 230] width 11 height 11
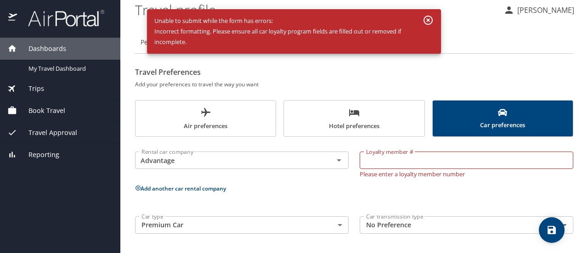
click at [291, 68] on h2 "Travel Preferences" at bounding box center [354, 72] width 438 height 15
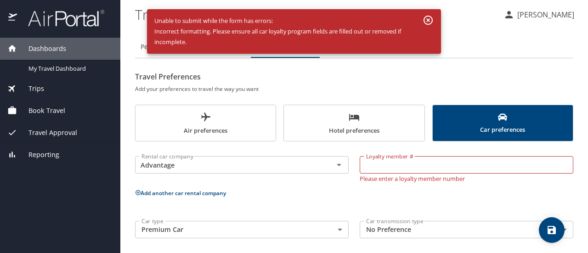
scroll to position [0, 0]
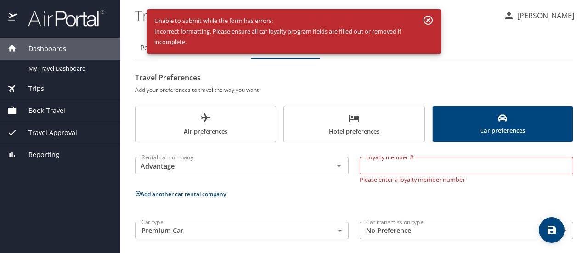
click at [427, 21] on icon "button" at bounding box center [427, 20] width 9 height 9
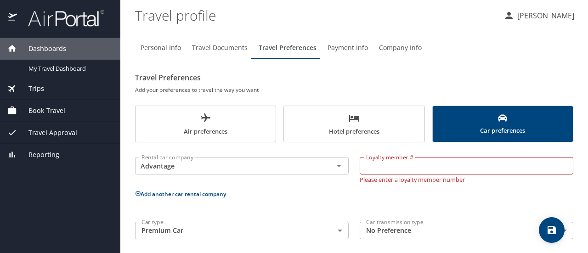
click at [334, 49] on span "Payment Info" at bounding box center [347, 47] width 40 height 11
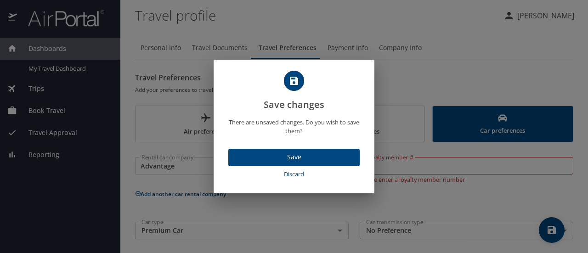
click at [301, 154] on span "Save" at bounding box center [294, 157] width 117 height 11
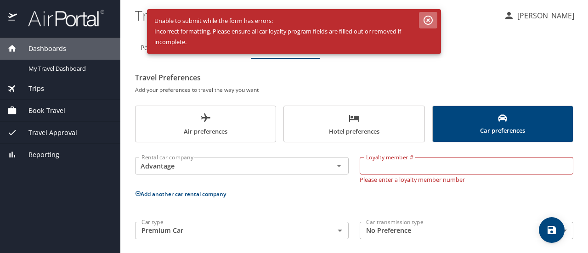
click at [428, 22] on icon "button" at bounding box center [427, 20] width 11 height 11
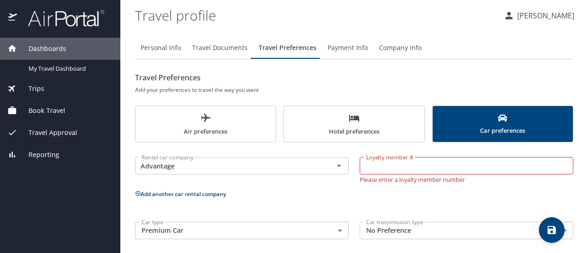
click at [383, 84] on h2 "Travel Preferences" at bounding box center [354, 77] width 438 height 15
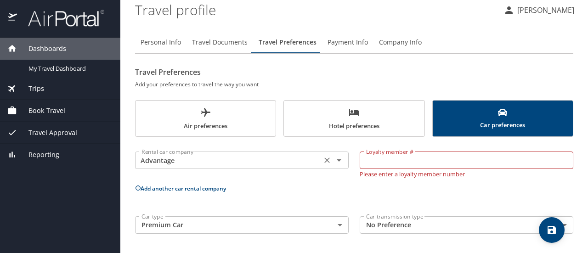
click at [337, 160] on icon "Open" at bounding box center [338, 160] width 11 height 11
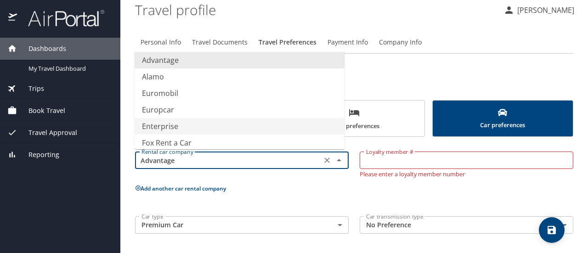
click at [165, 127] on li "Enterprise" at bounding box center [240, 126] width 210 height 17
type input "Enterprise"
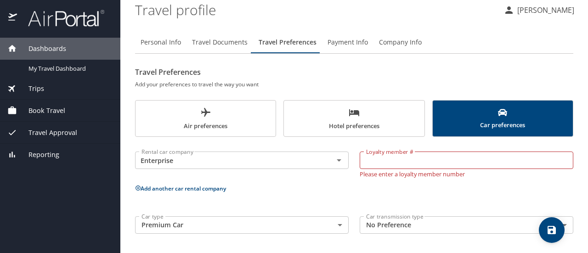
click at [271, 190] on p "Add another car rental company" at bounding box center [354, 188] width 438 height 11
click at [331, 123] on span "Hotel preferences" at bounding box center [353, 119] width 129 height 24
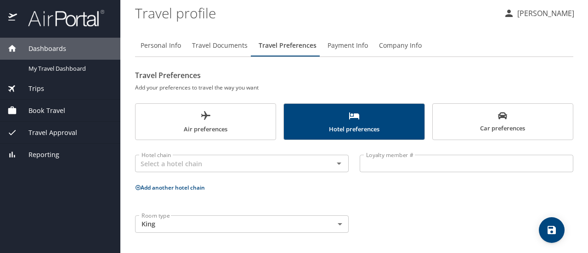
scroll to position [1, 0]
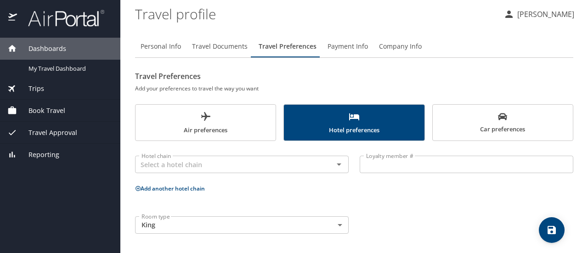
click at [554, 235] on icon "save" at bounding box center [551, 230] width 11 height 11
click at [220, 101] on div "Travel Preferences Add your preferences to travel the way you want Air preferen…" at bounding box center [354, 154] width 438 height 170
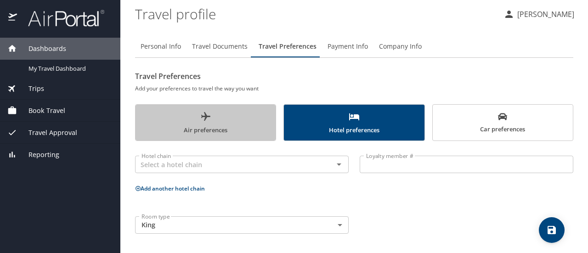
click at [225, 124] on span "Air preferences" at bounding box center [205, 123] width 129 height 24
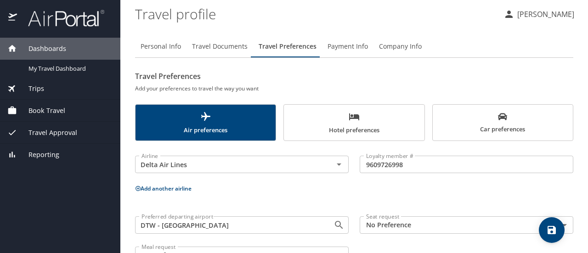
scroll to position [32, 0]
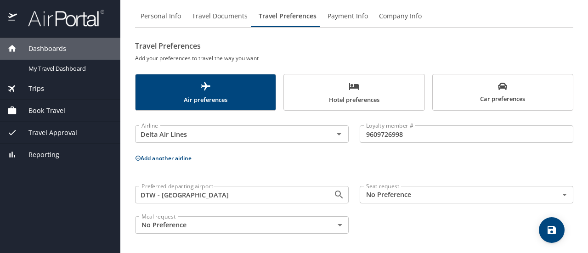
click at [562, 232] on span "save" at bounding box center [552, 230] width 26 height 11
click at [502, 99] on span "Car preferences" at bounding box center [502, 93] width 129 height 22
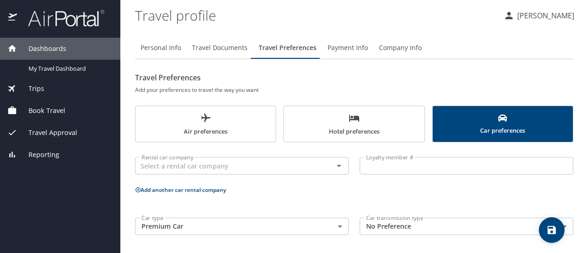
scroll to position [1, 0]
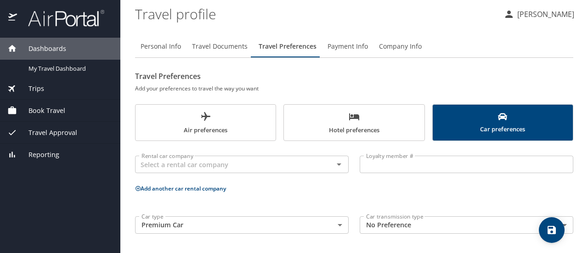
click at [552, 228] on icon "save" at bounding box center [551, 230] width 11 height 11
click at [220, 47] on span "Travel Documents" at bounding box center [220, 46] width 56 height 11
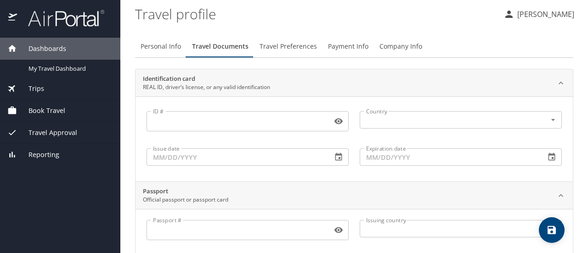
click at [203, 120] on input "ID #" at bounding box center [237, 120] width 182 height 17
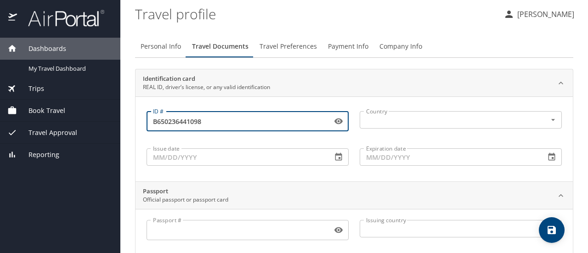
type input "B650236441098"
click at [195, 157] on input "Issue date" at bounding box center [235, 156] width 178 height 17
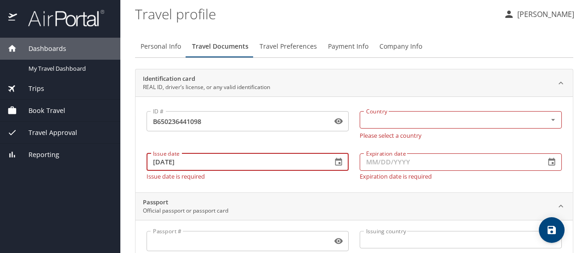
type input "05/31/2024"
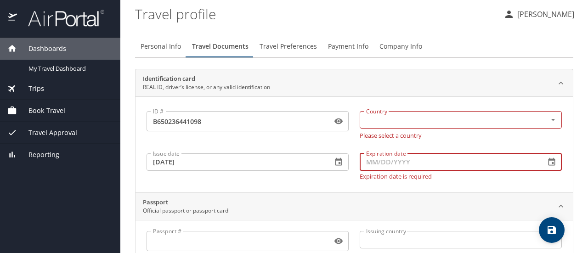
click at [414, 164] on input "Expiration date" at bounding box center [448, 161] width 178 height 17
click at [391, 113] on div "Country" at bounding box center [460, 119] width 202 height 17
type input "02/06/2027"
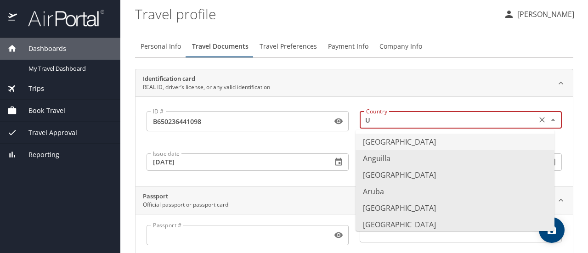
click at [385, 138] on li "United States of America" at bounding box center [454, 142] width 199 height 17
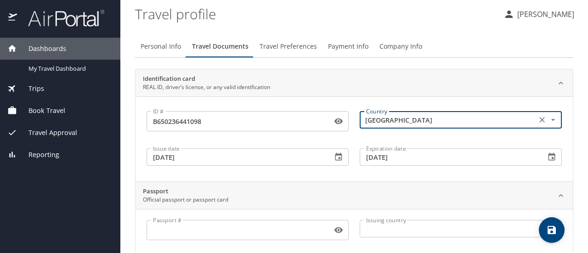
type input "United States of America"
click at [348, 142] on div "Issue date 05/31/2024 Issue date" at bounding box center [247, 156] width 213 height 35
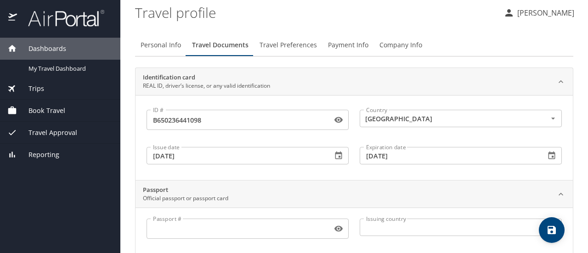
scroll to position [0, 0]
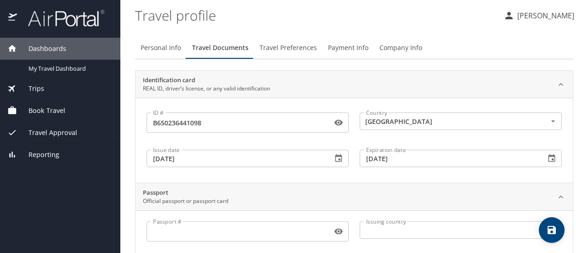
click at [547, 228] on icon "save" at bounding box center [551, 230] width 8 height 8
click at [342, 45] on span "Payment Info" at bounding box center [348, 47] width 40 height 11
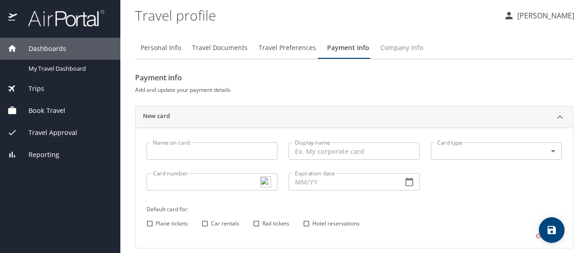
click at [399, 45] on span "Company Info" at bounding box center [401, 47] width 43 height 11
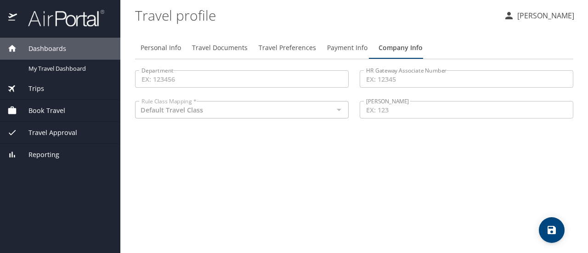
click at [338, 47] on span "Payment Info" at bounding box center [347, 47] width 40 height 11
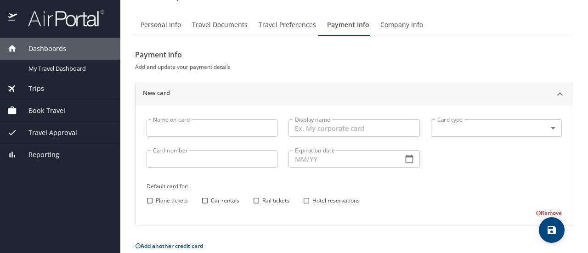
scroll to position [35, 0]
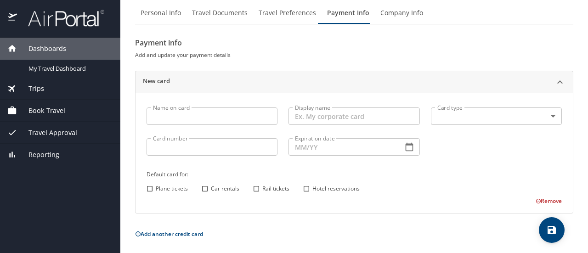
click at [308, 188] on input "Hotel reservations" at bounding box center [306, 189] width 12 height 12
checkbox input "true"
click at [257, 188] on input "Rail tickets" at bounding box center [256, 189] width 12 height 12
checkbox input "true"
click at [203, 185] on input "Car rentals" at bounding box center [205, 189] width 12 height 12
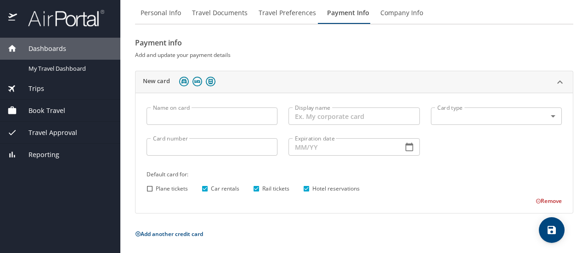
click at [203, 185] on input "Car rentals" at bounding box center [205, 189] width 12 height 12
checkbox input "false"
click at [258, 186] on input "Rail tickets" at bounding box center [256, 189] width 12 height 12
checkbox input "false"
click at [303, 188] on input "Hotel reservations" at bounding box center [306, 189] width 12 height 12
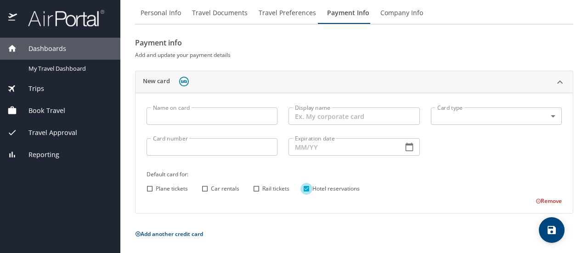
checkbox input "false"
click at [361, 189] on div "Plane tickets Car rentals Rail tickets Hotel reservations" at bounding box center [353, 189] width 418 height 12
click at [233, 9] on span "Travel Documents" at bounding box center [220, 12] width 56 height 11
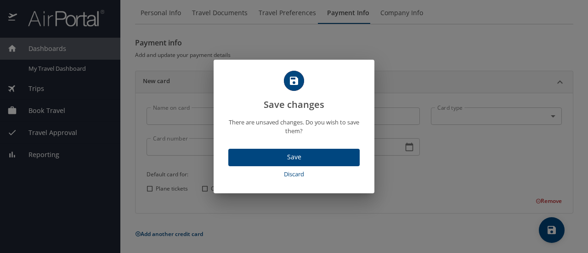
click at [261, 162] on span "Save" at bounding box center [294, 157] width 117 height 11
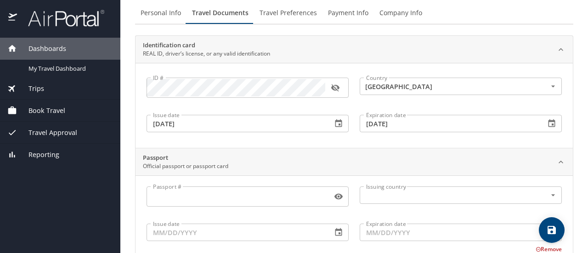
click at [219, 198] on input "Passport #" at bounding box center [237, 196] width 182 height 17
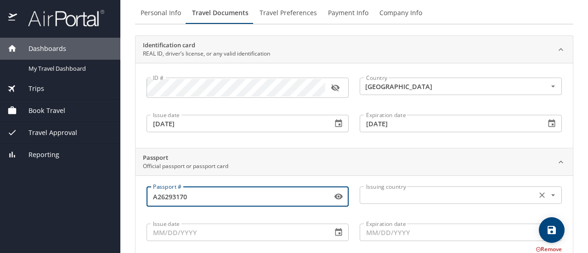
type input "A26293170"
click at [382, 196] on input "text" at bounding box center [446, 195] width 169 height 12
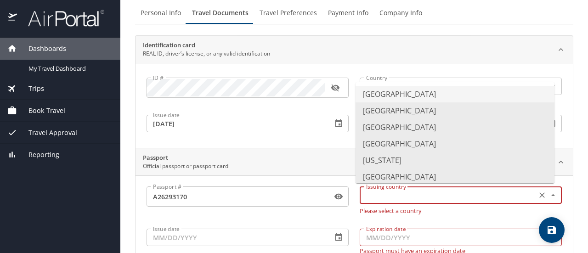
click at [395, 93] on li "United States of America" at bounding box center [454, 94] width 199 height 17
type input "United States of America"
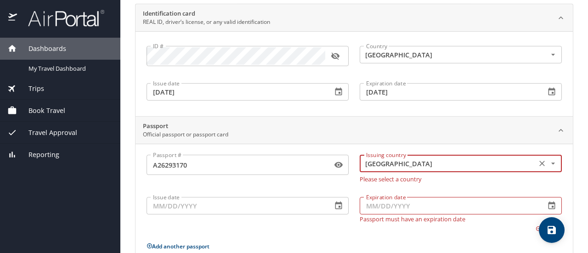
scroll to position [81, 0]
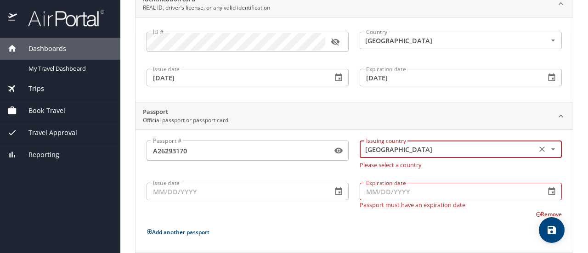
click at [218, 189] on input "Issue date" at bounding box center [235, 191] width 178 height 17
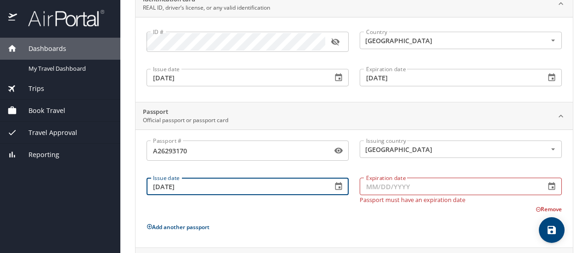
type input "12/08/2023"
click at [477, 185] on input "Expiration date" at bounding box center [448, 186] width 178 height 17
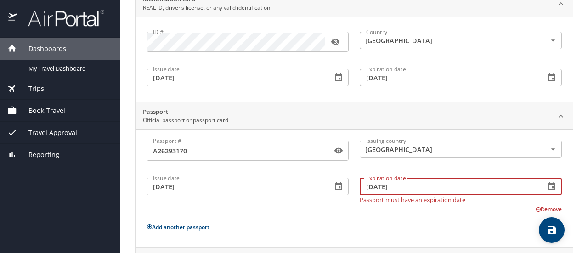
type input "12/07/2033"
click at [360, 217] on div "Passport # A26293170 Passport # Issuing country United States of America Issuin…" at bounding box center [353, 190] width 415 height 100
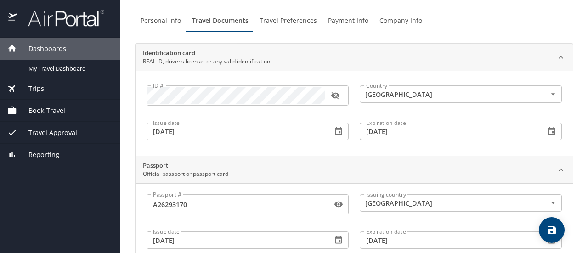
scroll to position [0, 0]
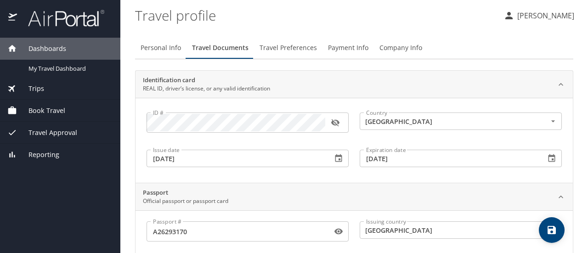
click at [544, 228] on span "save" at bounding box center [552, 230] width 26 height 11
click at [157, 47] on span "Personal Info" at bounding box center [160, 47] width 40 height 11
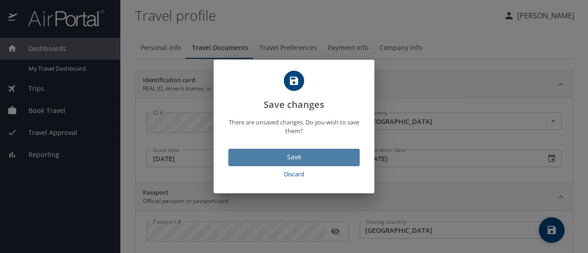
click at [264, 163] on button "Save" at bounding box center [293, 158] width 131 height 18
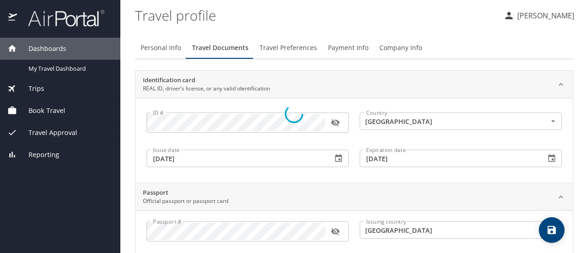
select select "US"
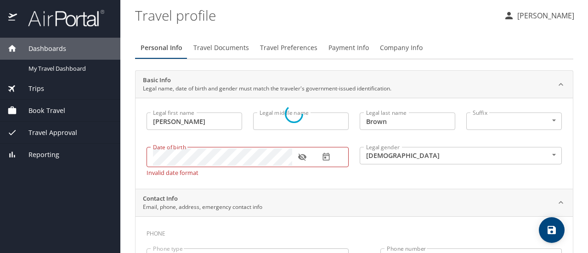
select select "US"
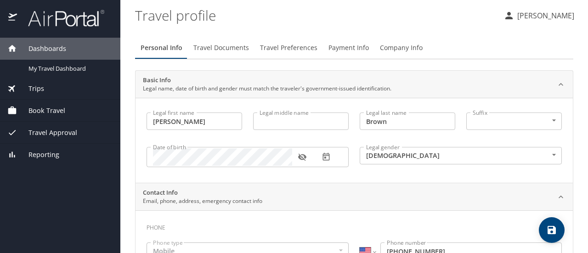
click at [345, 45] on span "Payment Info" at bounding box center [348, 47] width 40 height 11
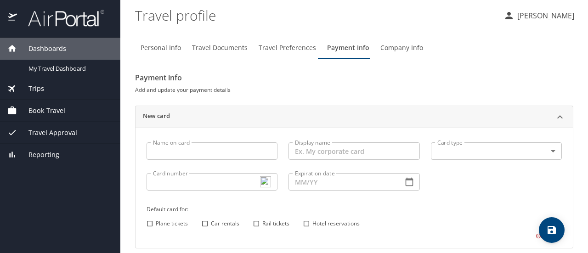
click at [281, 45] on span "Travel Preferences" at bounding box center [286, 47] width 57 height 11
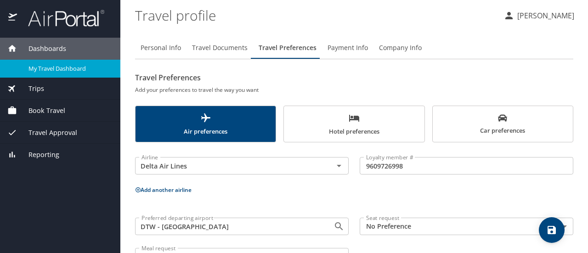
click at [58, 69] on span "My Travel Dashboard" at bounding box center [68, 68] width 81 height 9
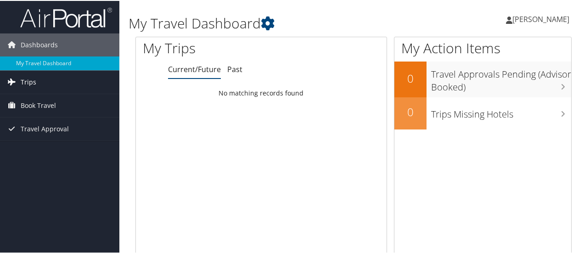
click at [25, 80] on span "Trips" at bounding box center [29, 81] width 16 height 23
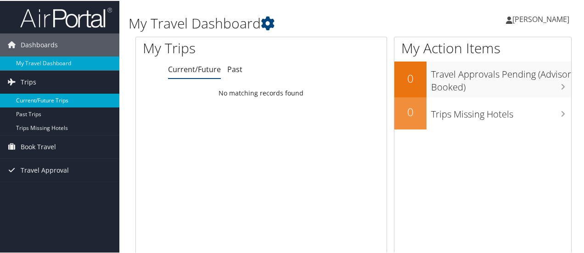
click at [35, 99] on link "Current/Future Trips" at bounding box center [59, 100] width 119 height 14
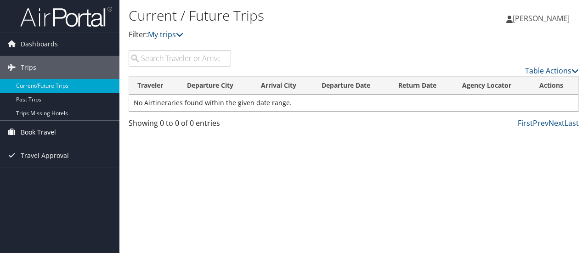
click at [35, 129] on span "Book Travel" at bounding box center [38, 132] width 35 height 23
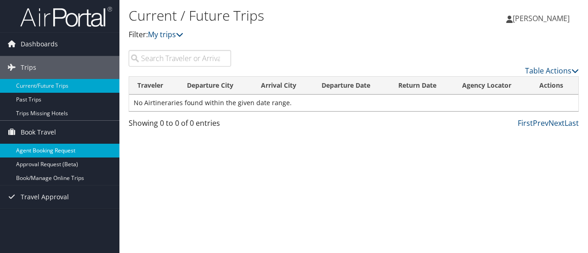
click at [48, 149] on link "Agent Booking Request" at bounding box center [59, 151] width 119 height 14
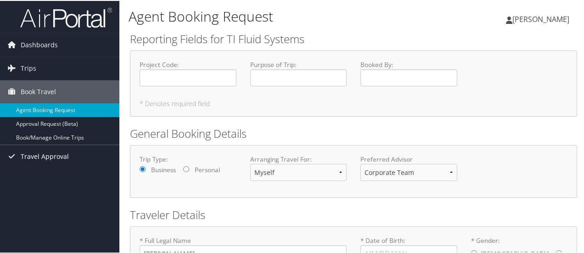
click at [51, 153] on span "Travel Approval" at bounding box center [45, 155] width 48 height 23
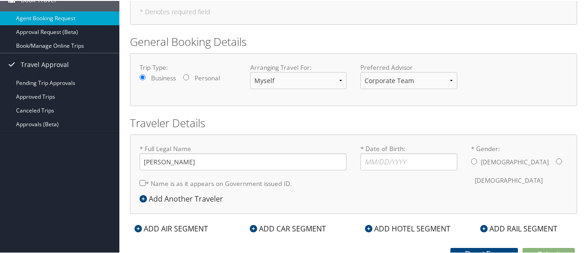
scroll to position [99, 0]
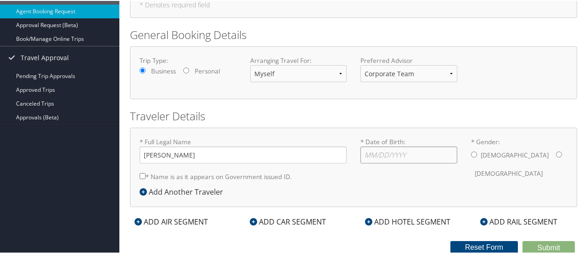
click at [364, 152] on input "* Date of Birth: Invalid Date" at bounding box center [408, 154] width 97 height 17
type input "[DATE]"
click at [481, 152] on label "Male" at bounding box center [515, 154] width 68 height 17
click at [477, 152] on input "* Gender: Male Female" at bounding box center [474, 154] width 6 height 6
radio input "true"
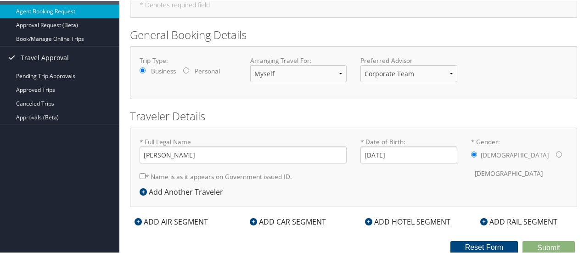
click at [143, 175] on input "* Name is as it appears on Government issued ID." at bounding box center [143, 175] width 6 height 6
checkbox input "true"
click at [144, 220] on div "ADD AIR SEGMENT" at bounding box center [171, 220] width 83 height 11
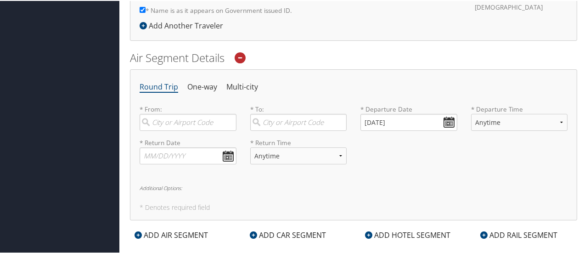
scroll to position [197, 0]
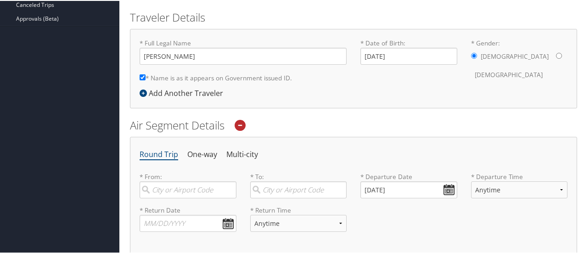
click at [240, 122] on icon at bounding box center [240, 124] width 11 height 11
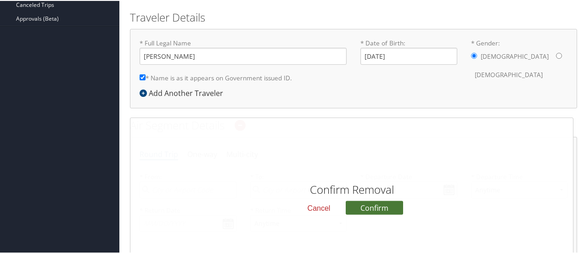
click at [359, 205] on button "Confirm" at bounding box center [374, 207] width 57 height 14
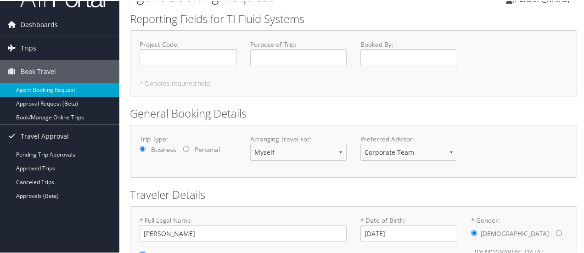
scroll to position [0, 0]
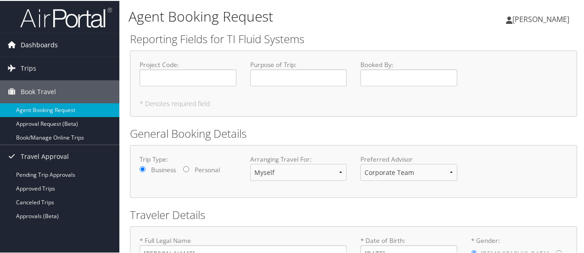
click at [46, 45] on span "Dashboards" at bounding box center [39, 44] width 37 height 23
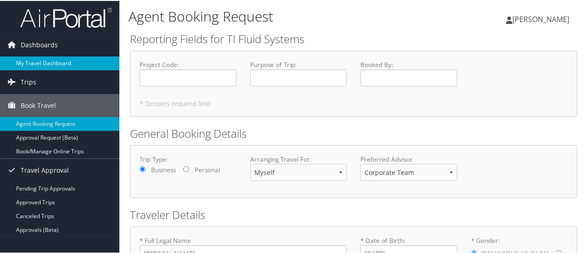
click at [52, 59] on link "My Travel Dashboard" at bounding box center [59, 63] width 119 height 14
